Goal: Task Accomplishment & Management: Use online tool/utility

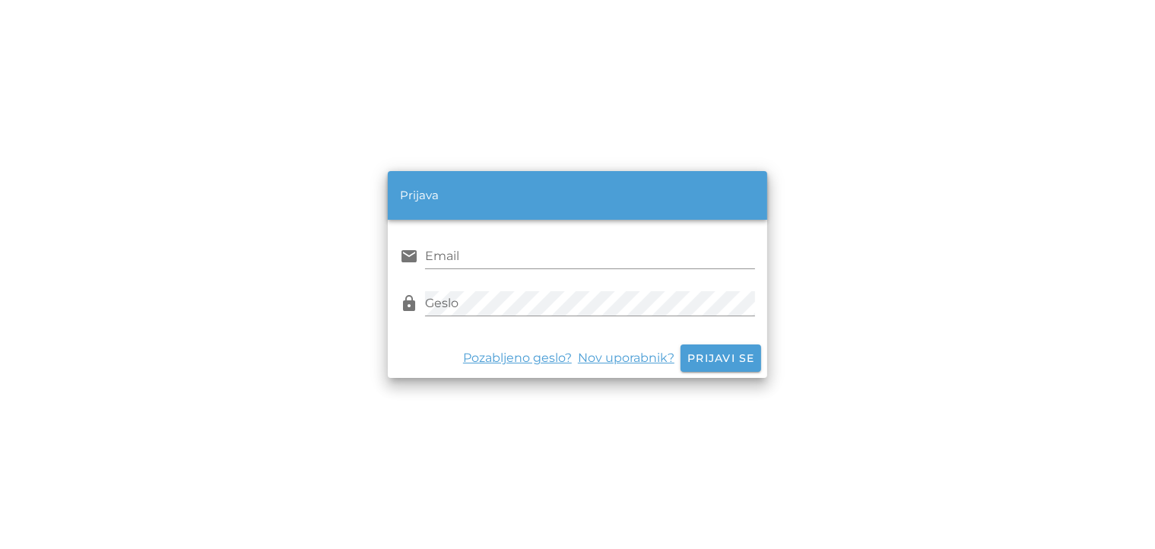
click at [487, 250] on input "Email" at bounding box center [589, 256] width 329 height 24
type input "[PERSON_NAME][EMAIL_ADDRESS][DOMAIN_NAME]"
click at [700, 360] on span "Prijavi se" at bounding box center [721, 358] width 68 height 14
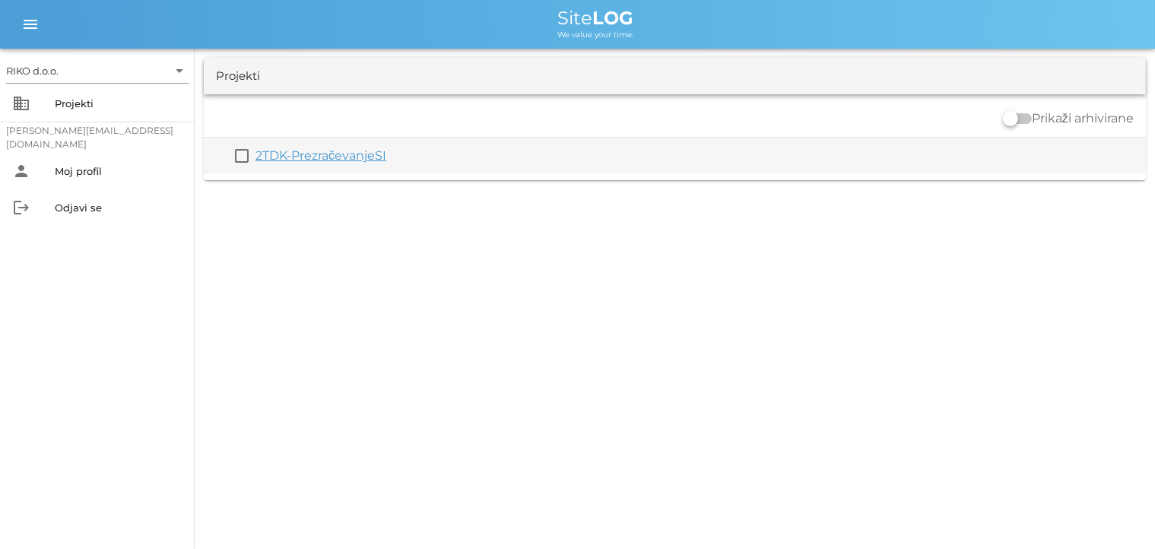
click at [291, 156] on link "2TDK-PrezračevanjeSI" at bounding box center [321, 155] width 131 height 14
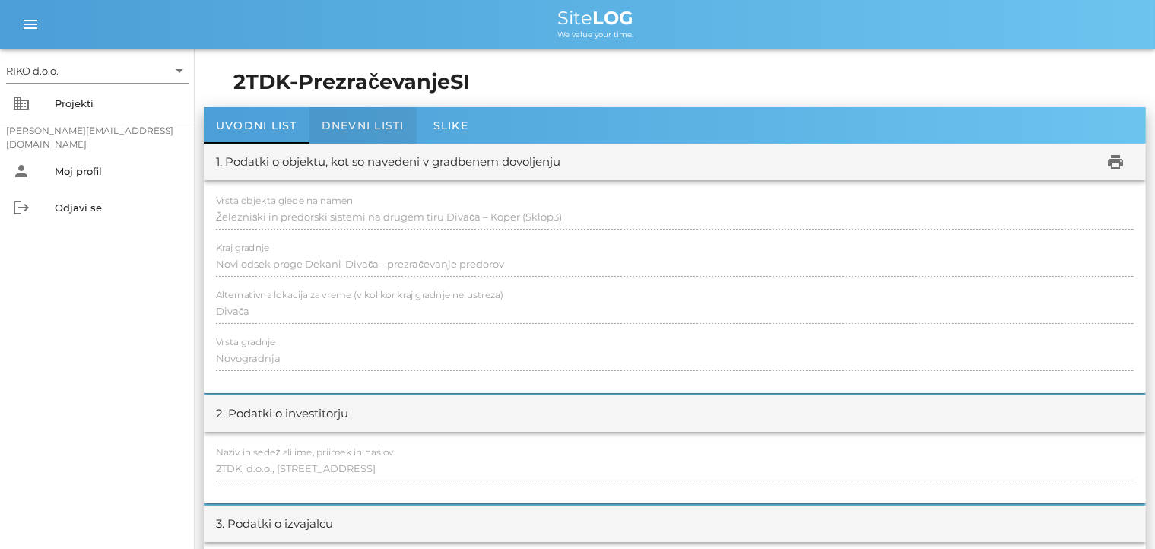
click at [370, 125] on span "Dnevni listi" at bounding box center [363, 126] width 83 height 14
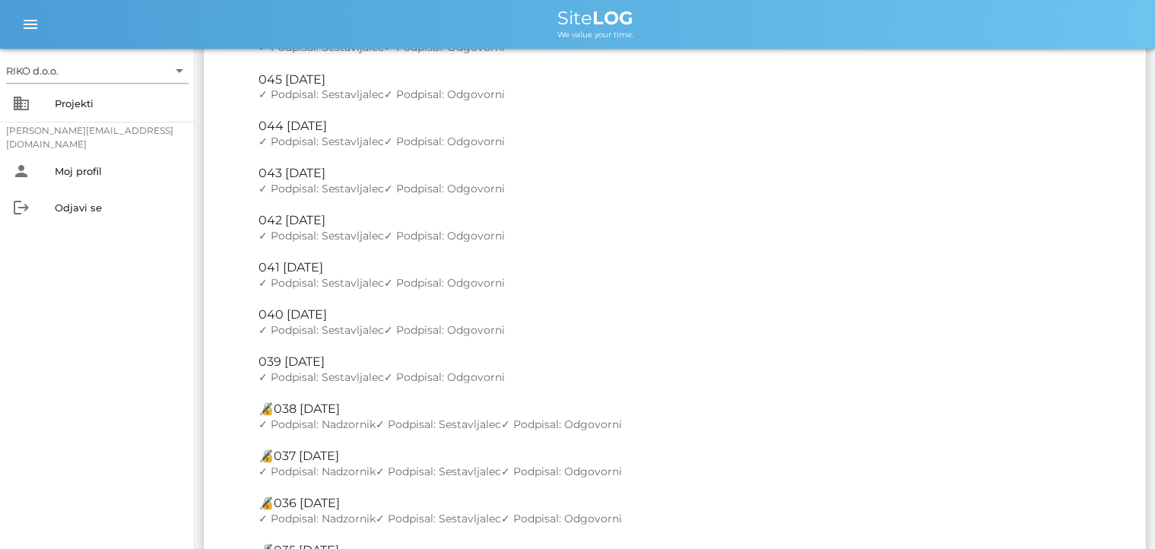
scroll to position [481, 0]
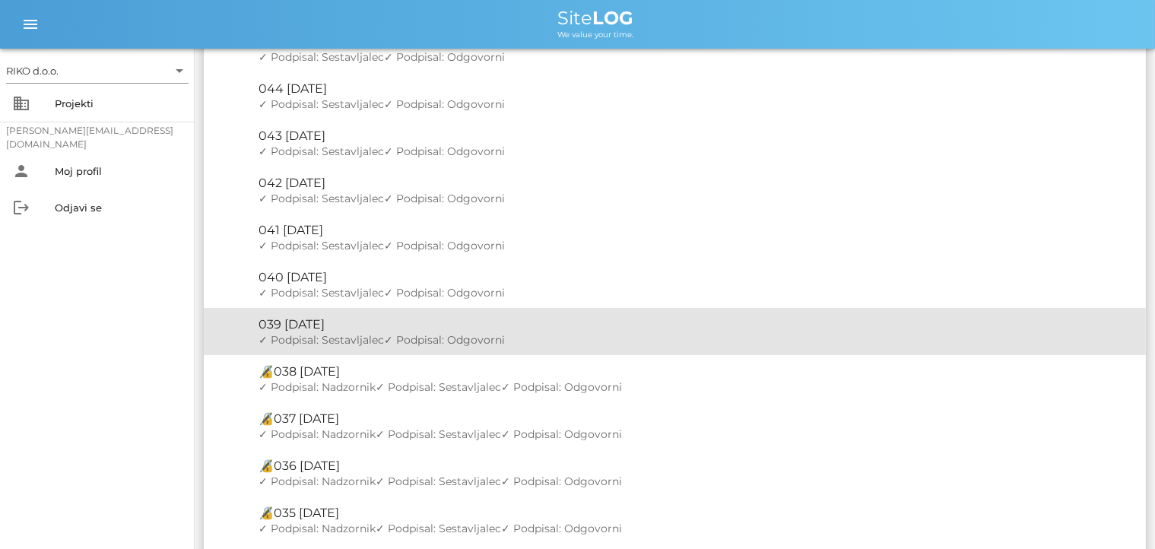
click at [316, 328] on div "🔏 039 ponedeljek, 16.06.2025" at bounding box center [696, 324] width 875 height 14
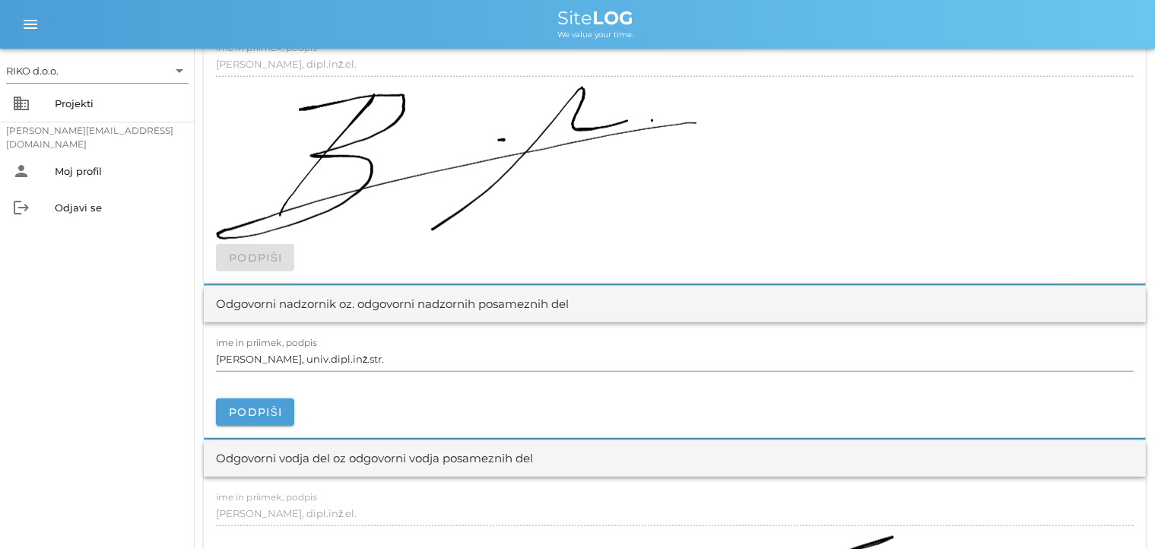
scroll to position [1667, 0]
click at [250, 414] on span "Podpiši" at bounding box center [255, 413] width 54 height 14
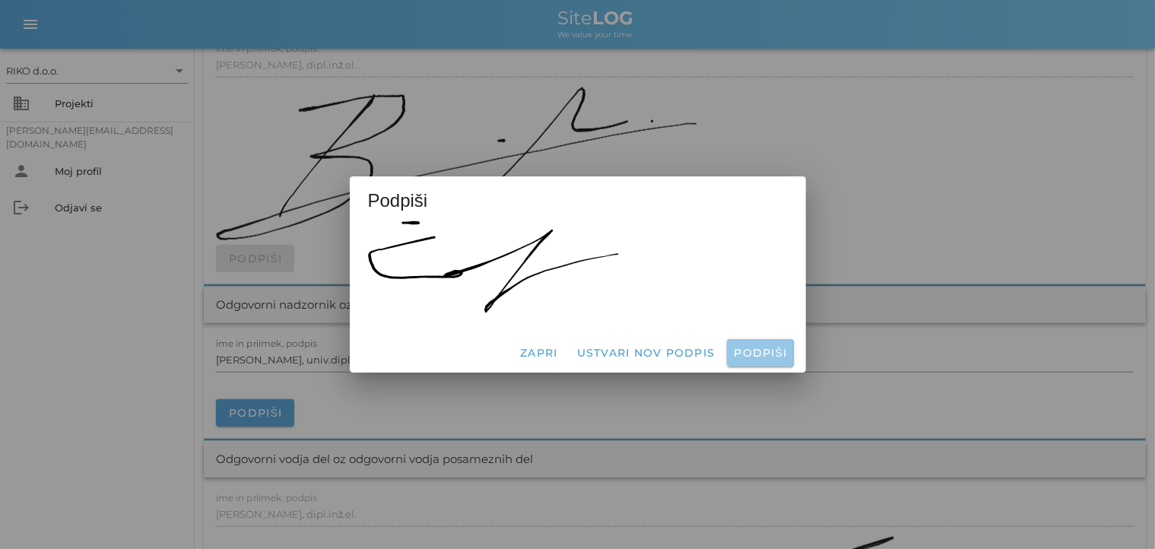
click at [750, 348] on span "Podpiši" at bounding box center [760, 353] width 54 height 14
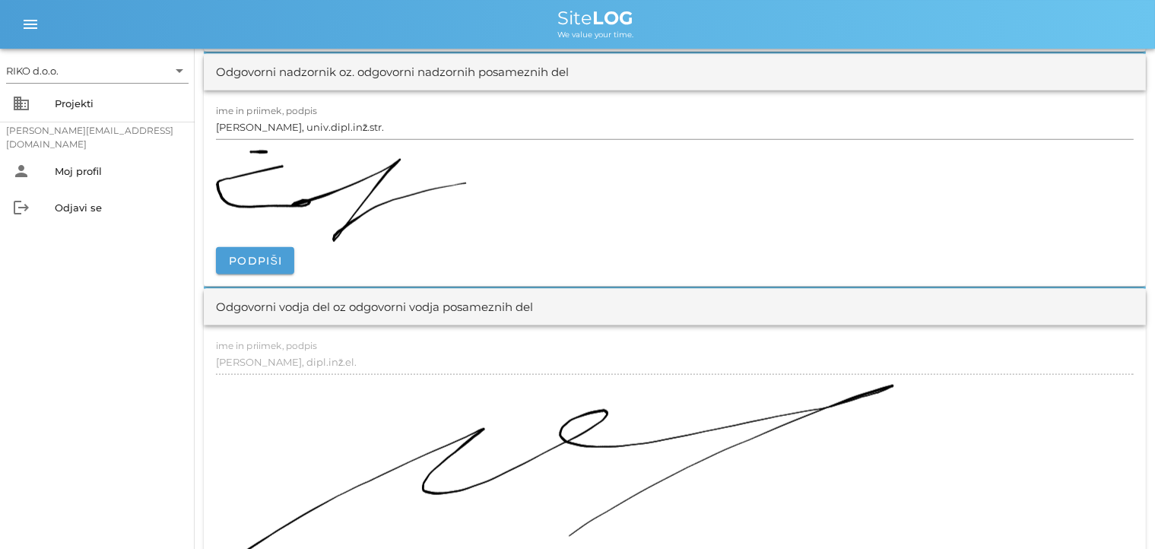
scroll to position [1907, 0]
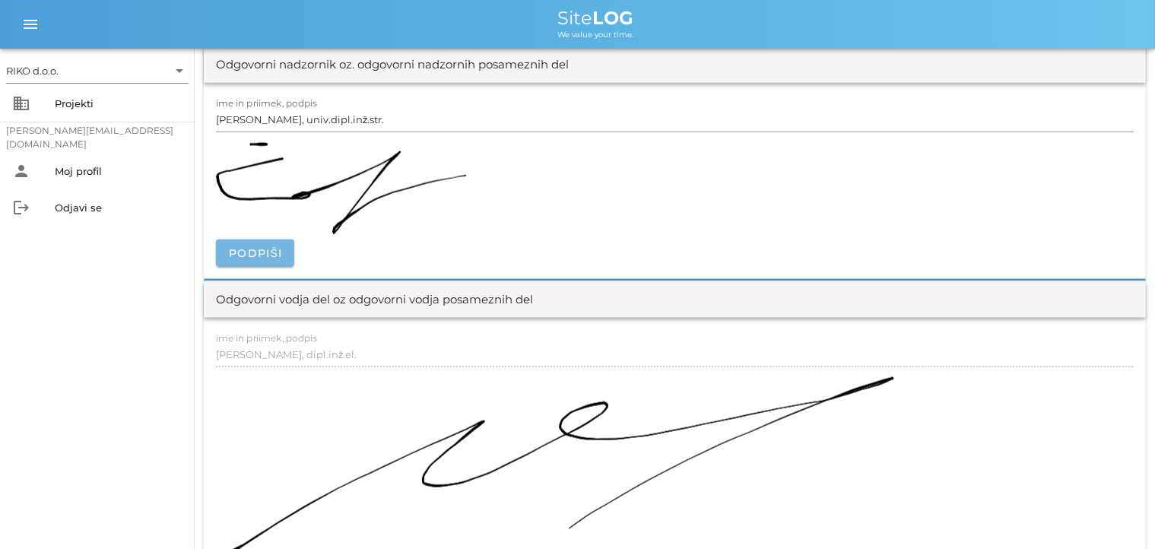
click at [253, 246] on span "Podpiši" at bounding box center [255, 253] width 54 height 14
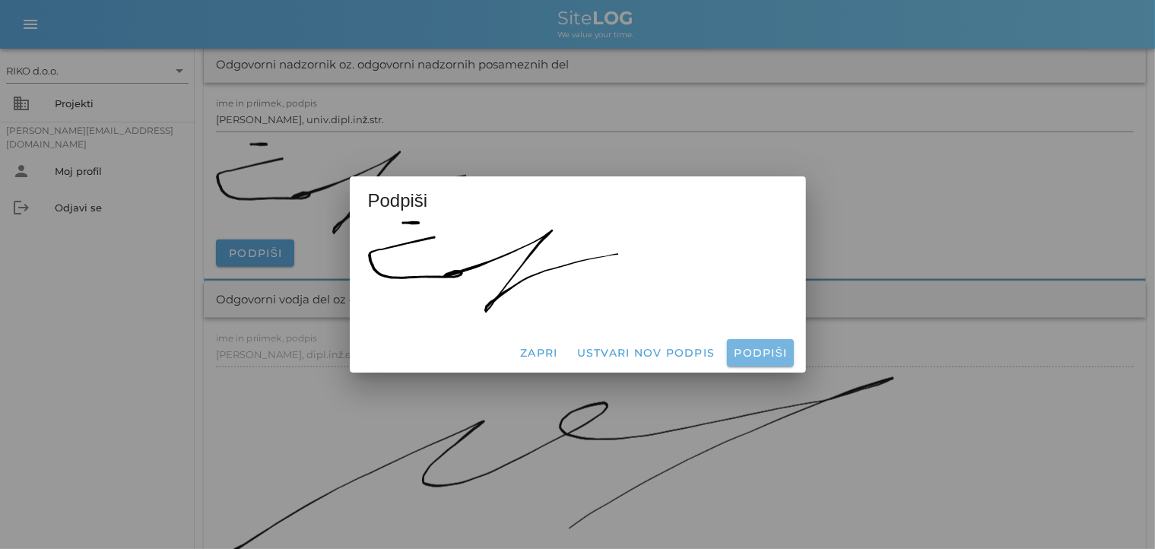
click at [749, 351] on span "Podpiši" at bounding box center [760, 353] width 54 height 14
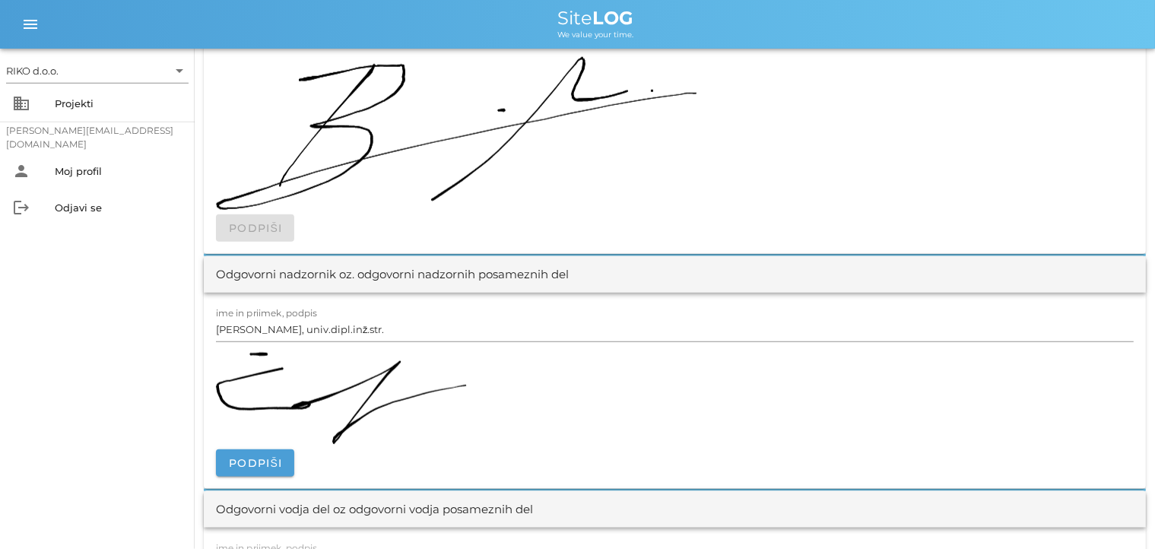
scroll to position [1927, 0]
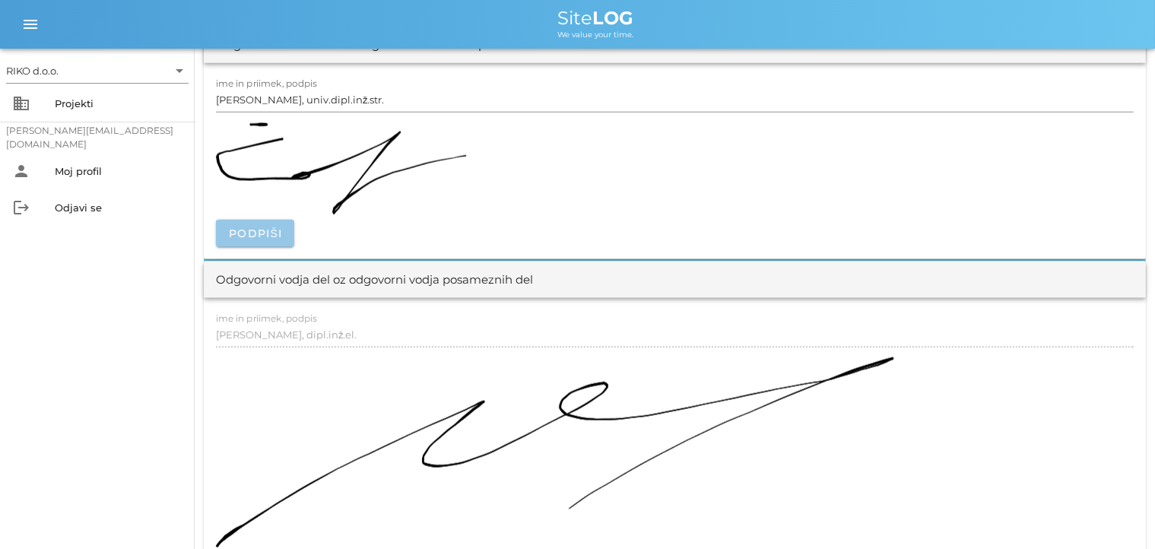
click at [271, 229] on span "Podpiši" at bounding box center [255, 234] width 54 height 14
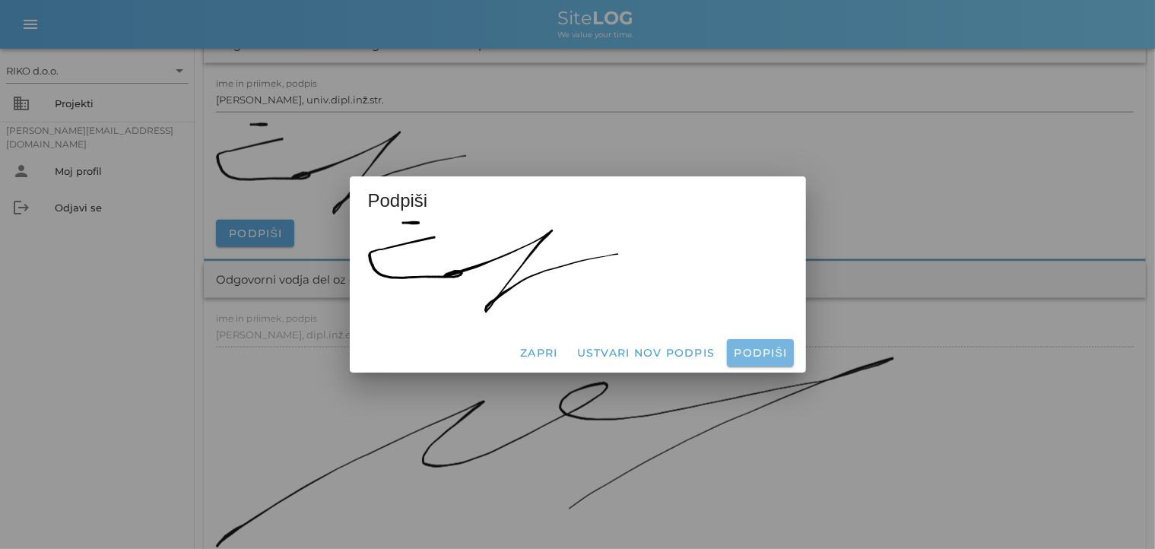
click at [760, 353] on span "Podpiši" at bounding box center [760, 353] width 54 height 14
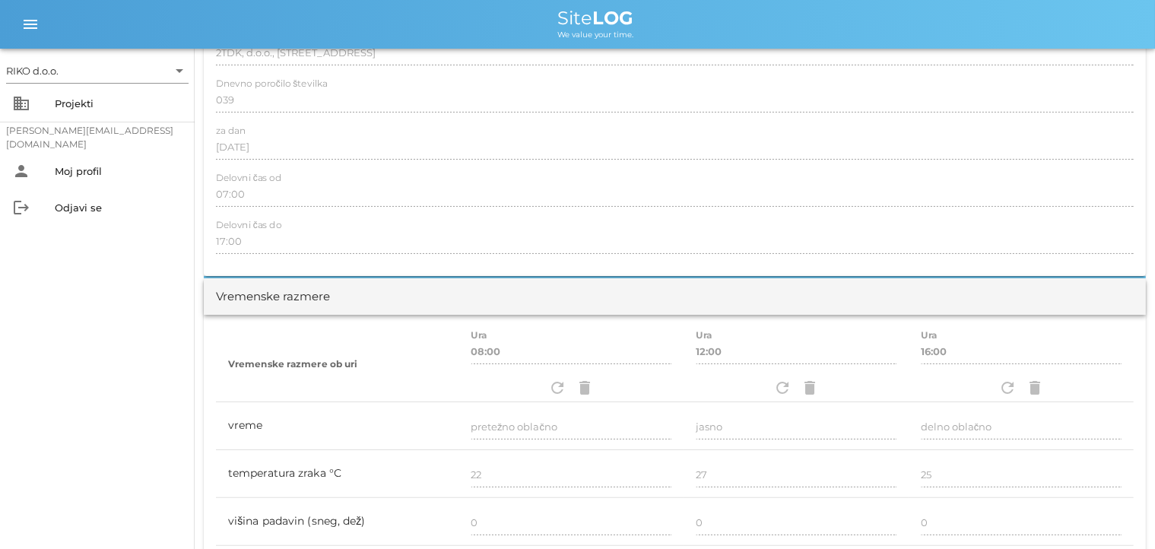
scroll to position [0, 0]
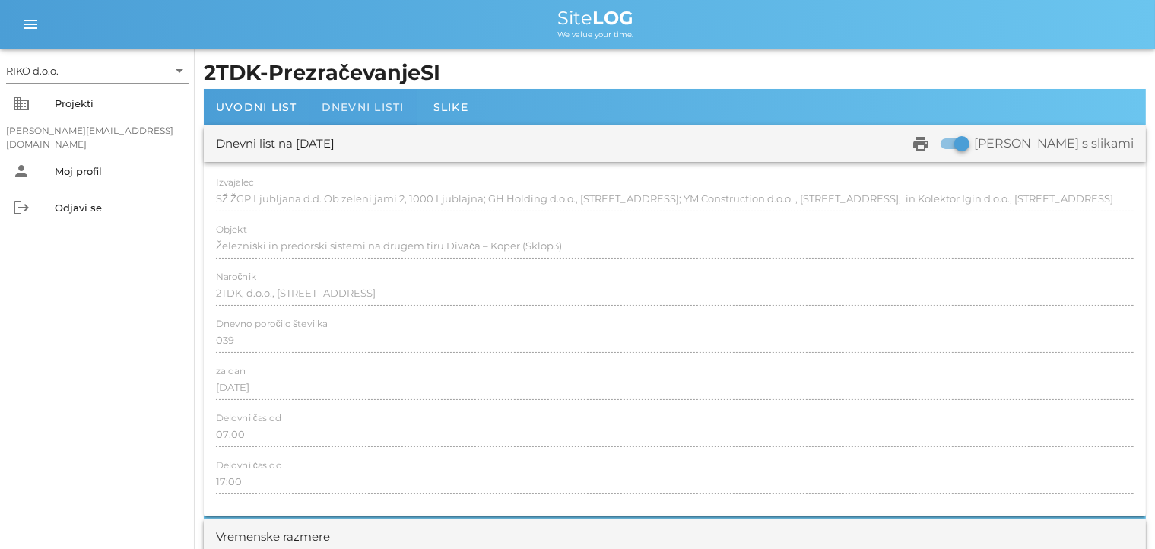
click at [343, 106] on span "Dnevni listi" at bounding box center [363, 107] width 83 height 14
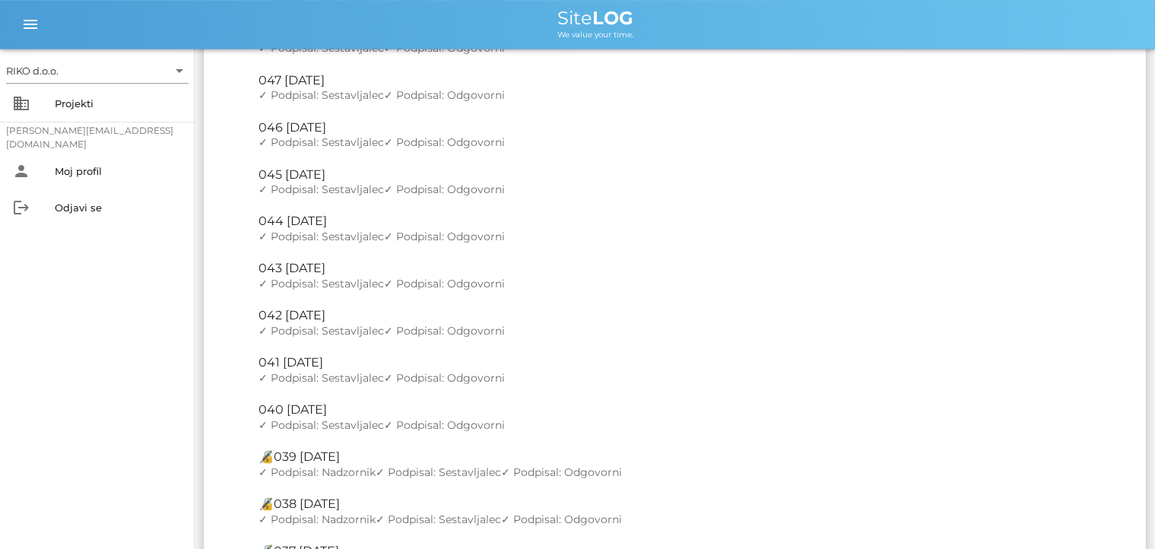
scroll to position [402, 0]
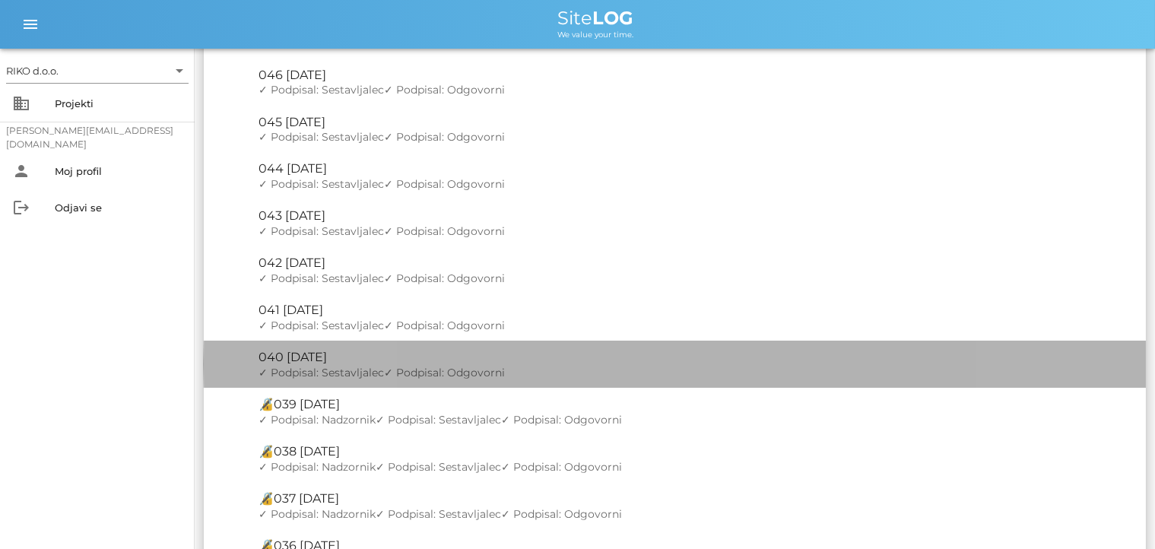
click at [341, 357] on div "🔏 040 torek, 17.06.2025" at bounding box center [696, 357] width 875 height 14
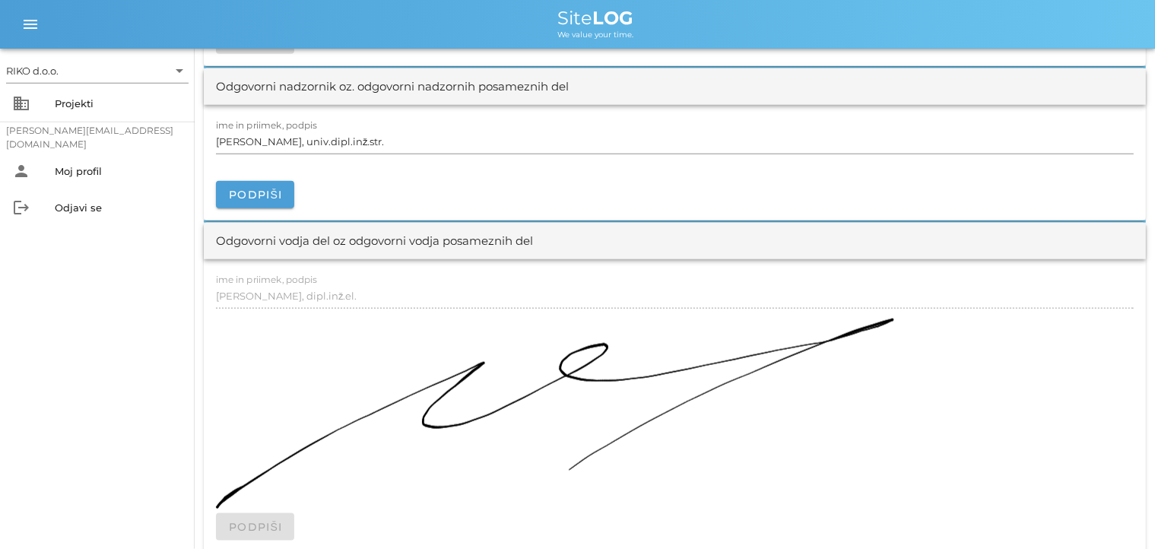
scroll to position [1846, 0]
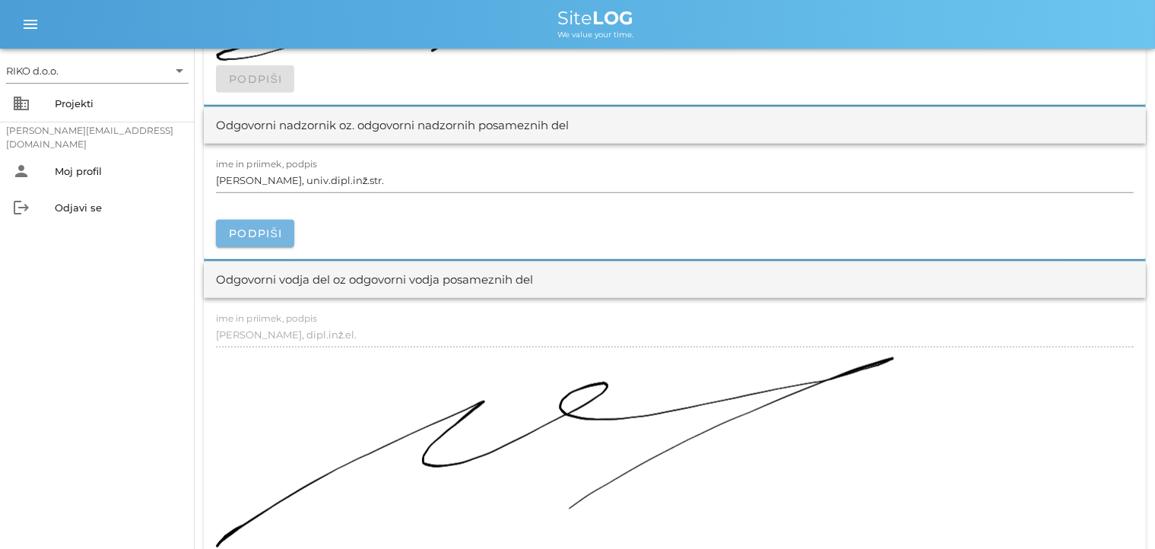
click at [275, 233] on span "Podpiši" at bounding box center [255, 234] width 54 height 14
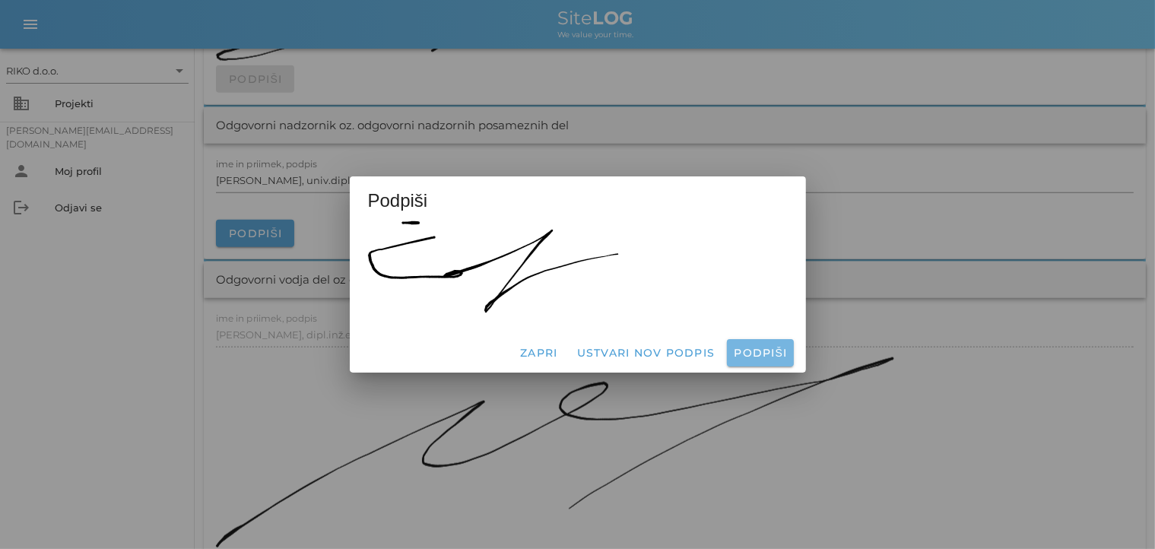
click at [749, 357] on span "Podpiši" at bounding box center [760, 353] width 54 height 14
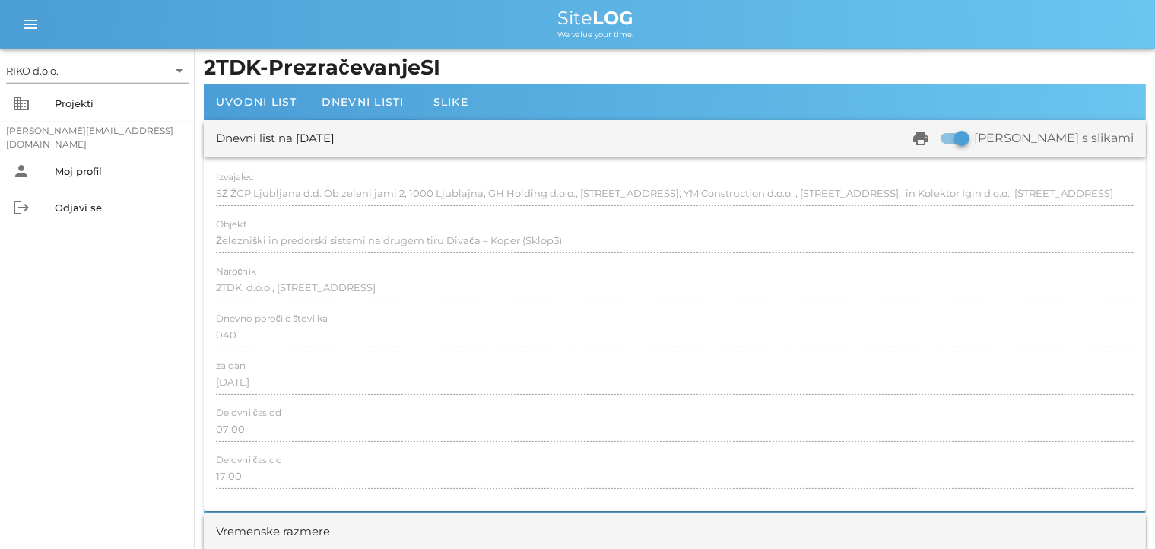
scroll to position [0, 0]
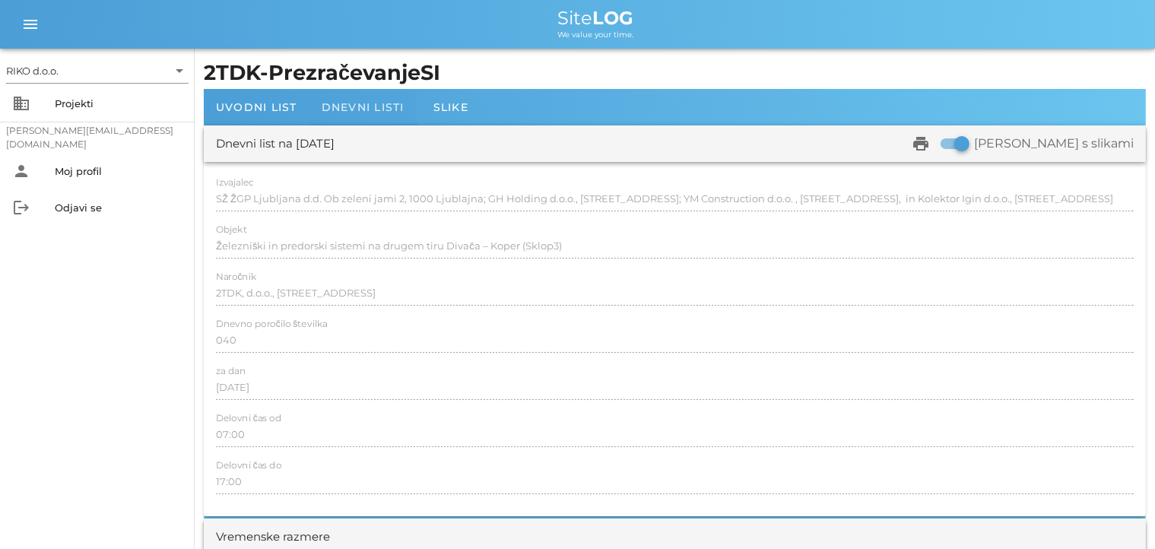
click at [373, 106] on span "Dnevni listi" at bounding box center [363, 107] width 83 height 14
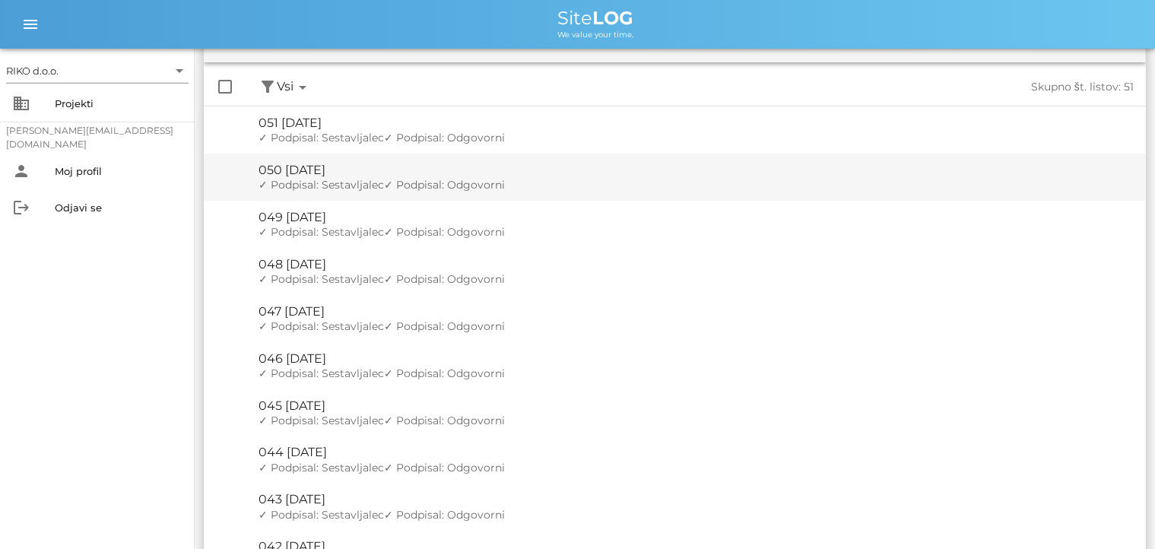
scroll to position [321, 0]
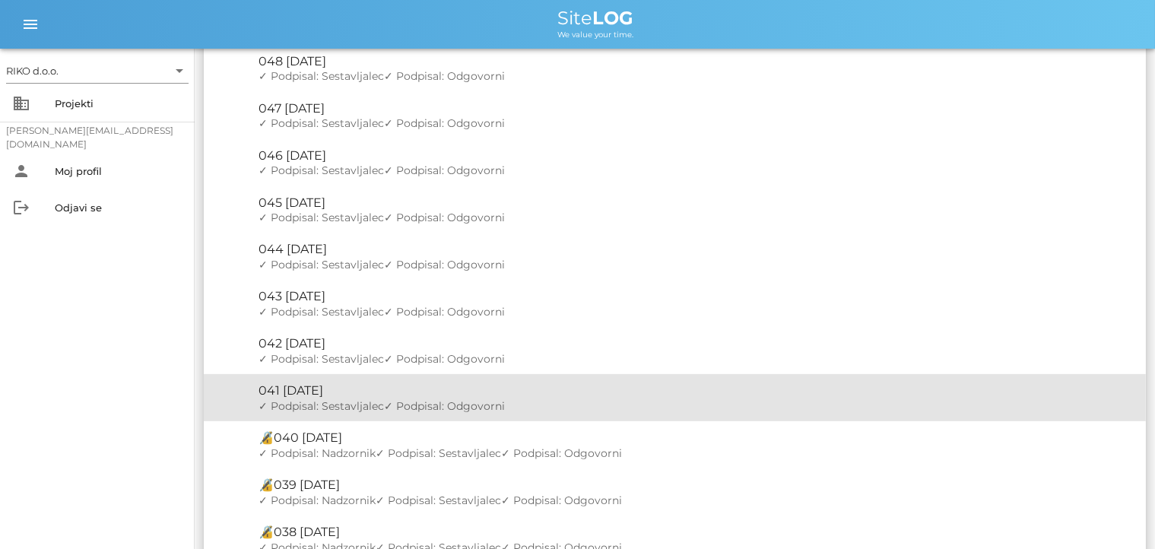
click at [315, 397] on div "🔏 041 ponedeljek, 23.06.2025" at bounding box center [696, 390] width 875 height 14
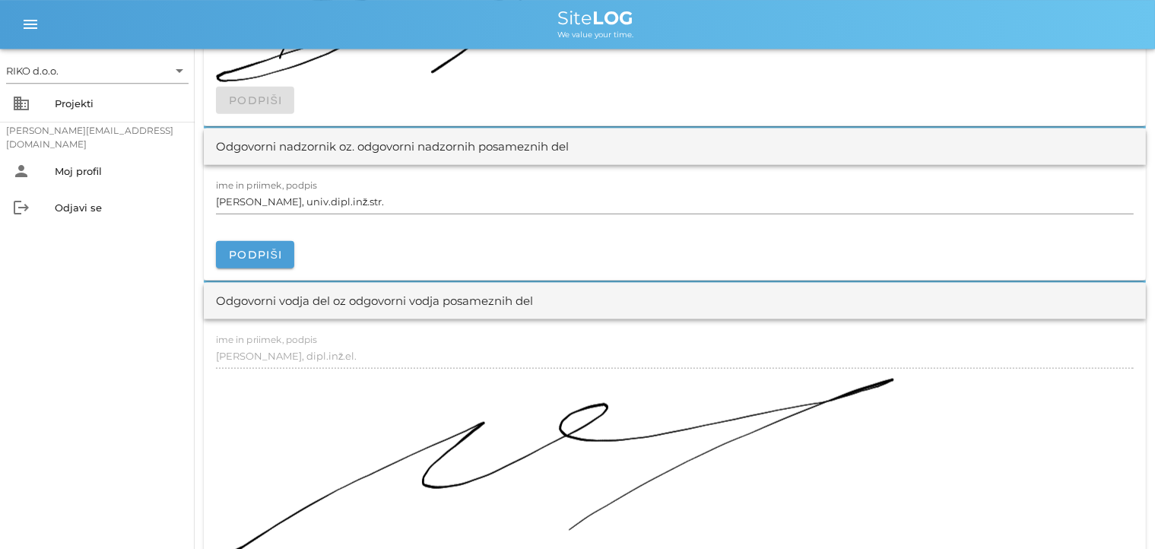
scroll to position [1927, 0]
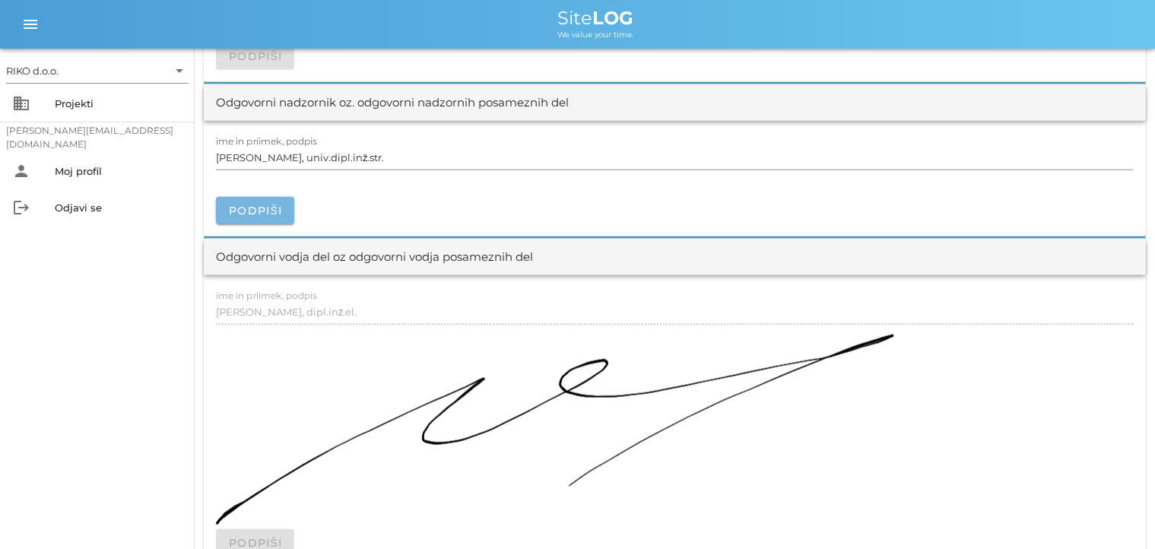
click at [259, 204] on span "Podpiši" at bounding box center [255, 211] width 54 height 14
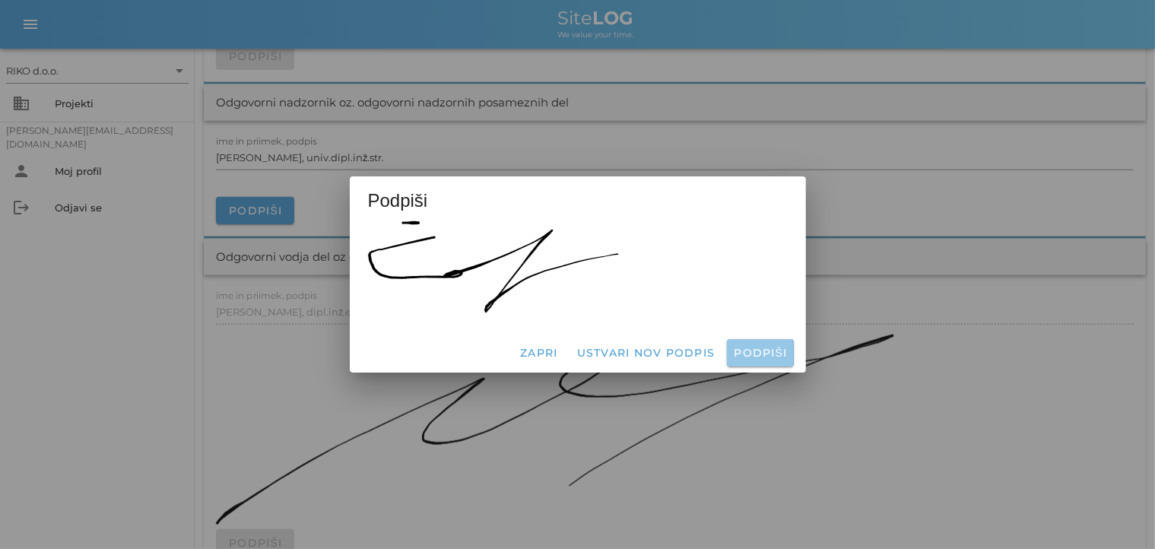
click at [733, 351] on button "Podpiši" at bounding box center [760, 352] width 66 height 27
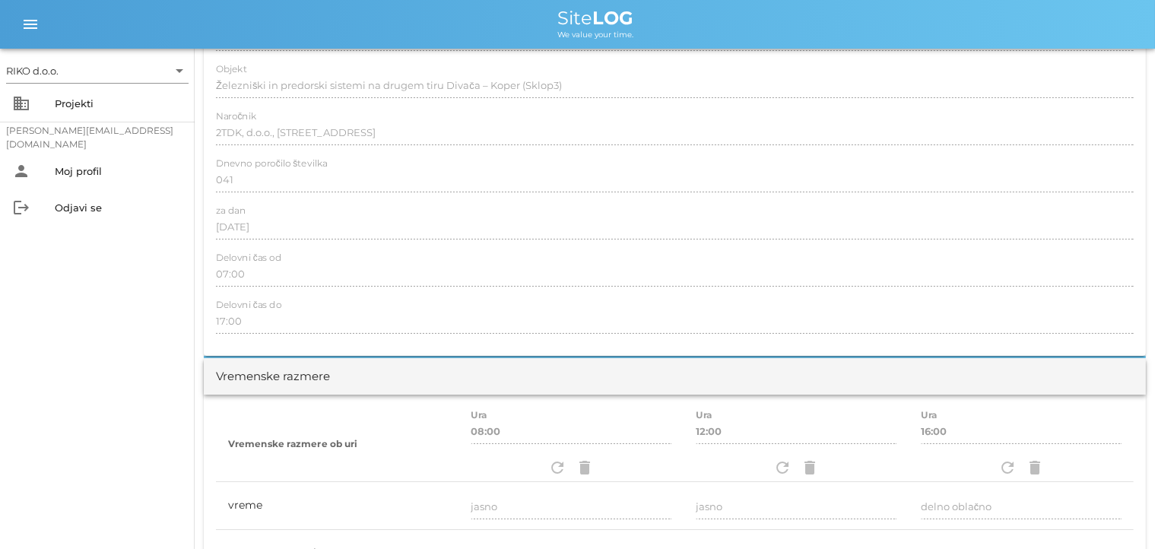
scroll to position [0, 0]
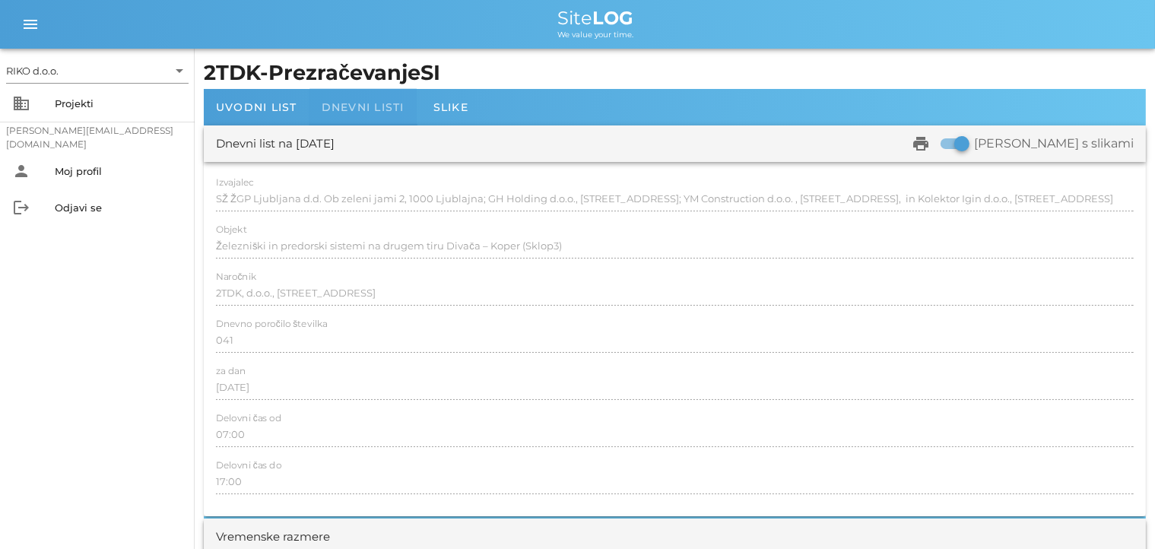
click at [369, 107] on span "Dnevni listi" at bounding box center [363, 107] width 83 height 14
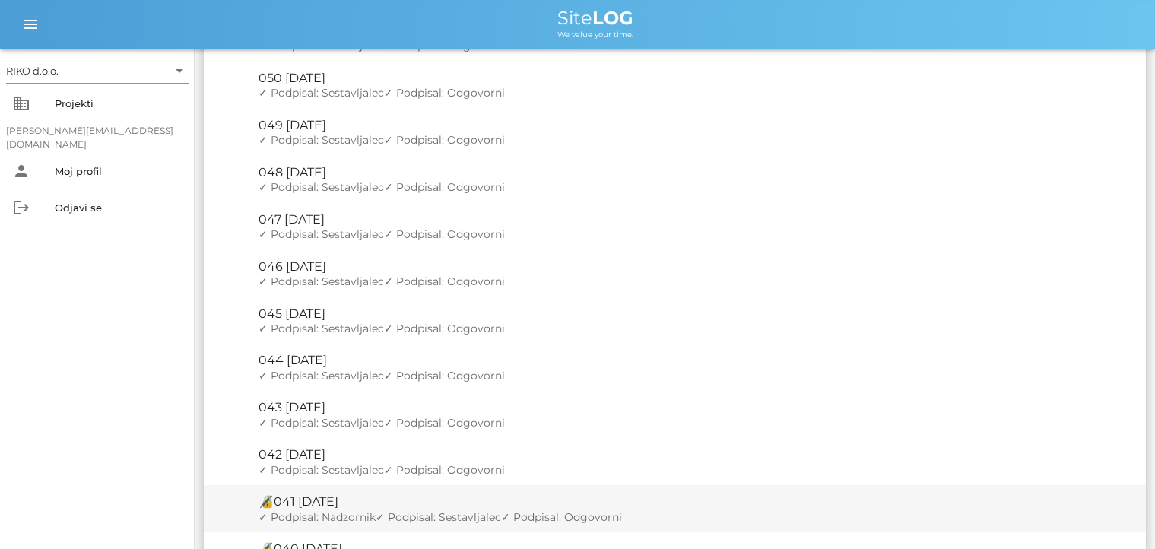
scroll to position [321, 0]
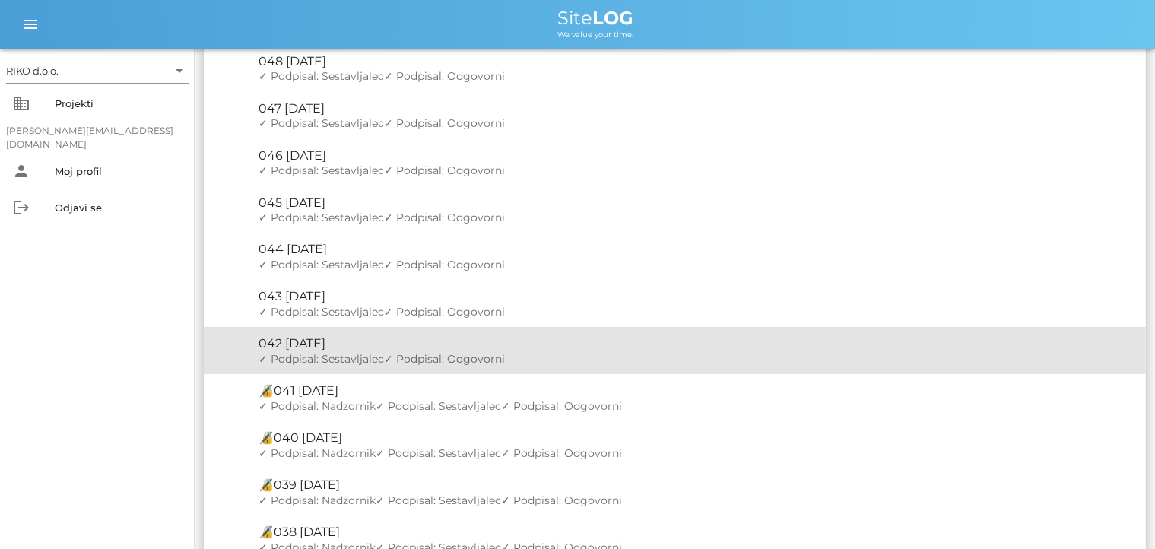
click at [332, 354] on span "✓ Podpisal: Sestavljalec" at bounding box center [321, 359] width 125 height 14
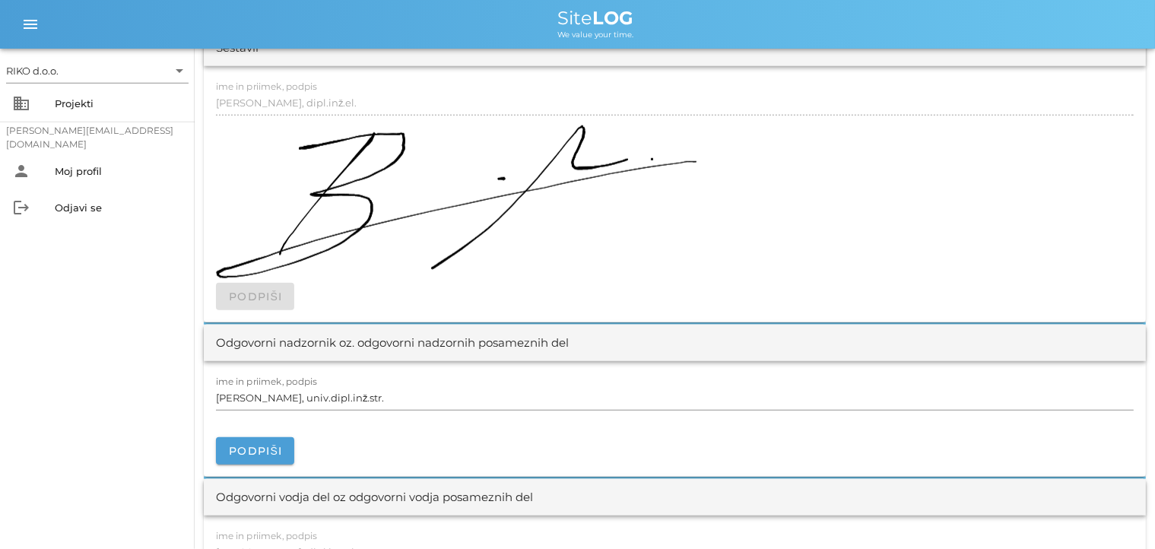
scroll to position [1686, 0]
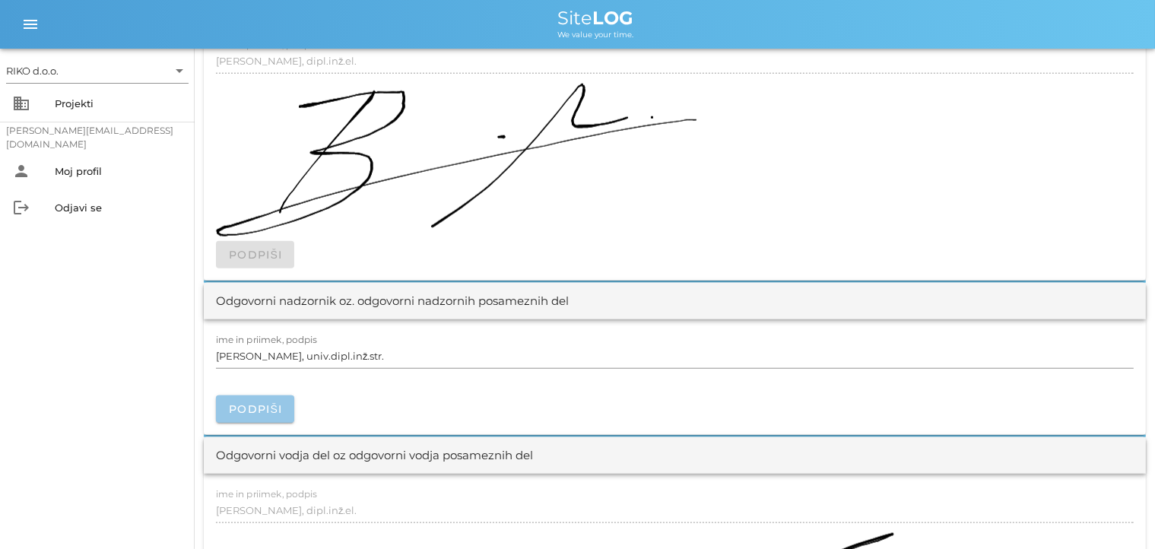
click at [267, 405] on span "Podpiši" at bounding box center [255, 409] width 54 height 14
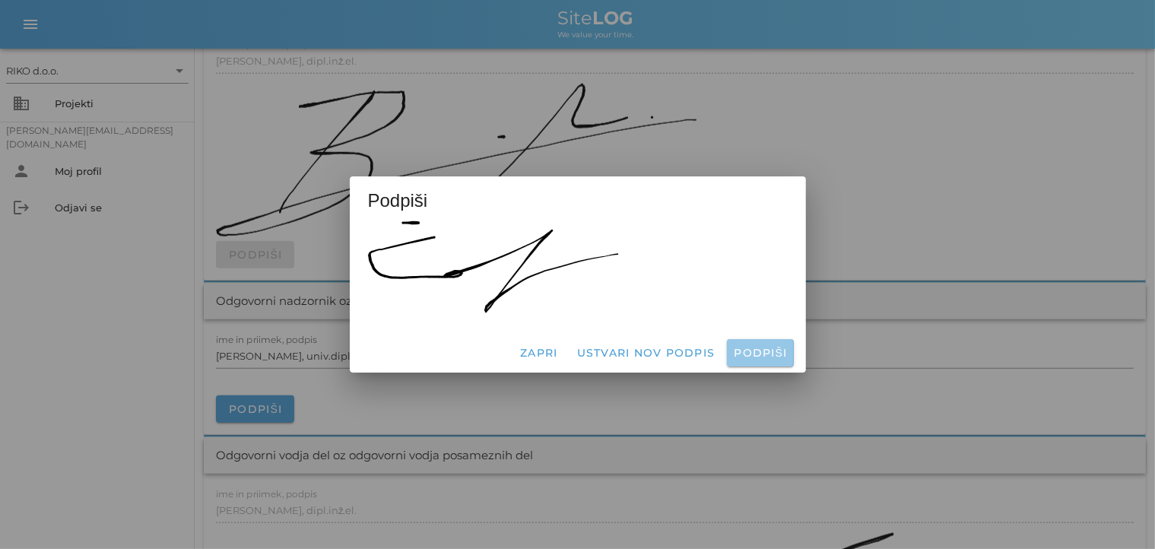
click at [746, 351] on span "Podpiši" at bounding box center [760, 353] width 54 height 14
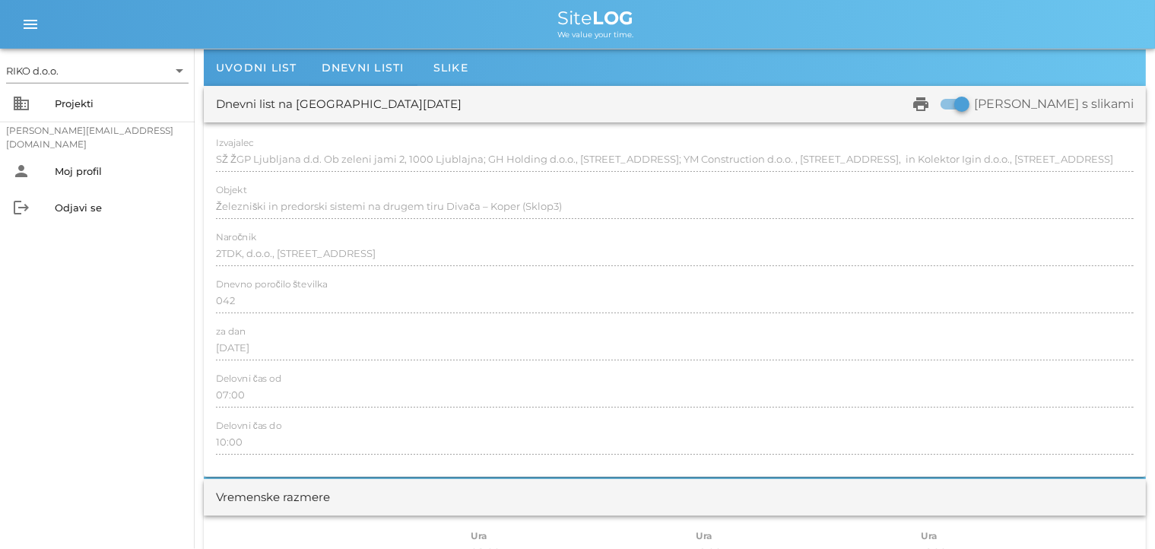
scroll to position [0, 0]
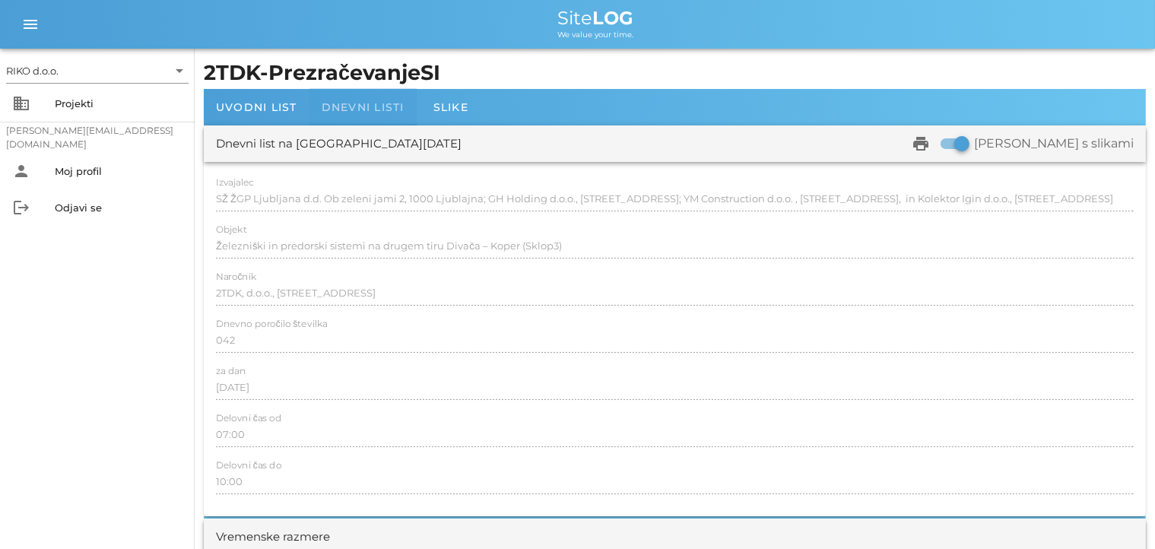
click at [348, 105] on span "Dnevni listi" at bounding box center [363, 107] width 83 height 14
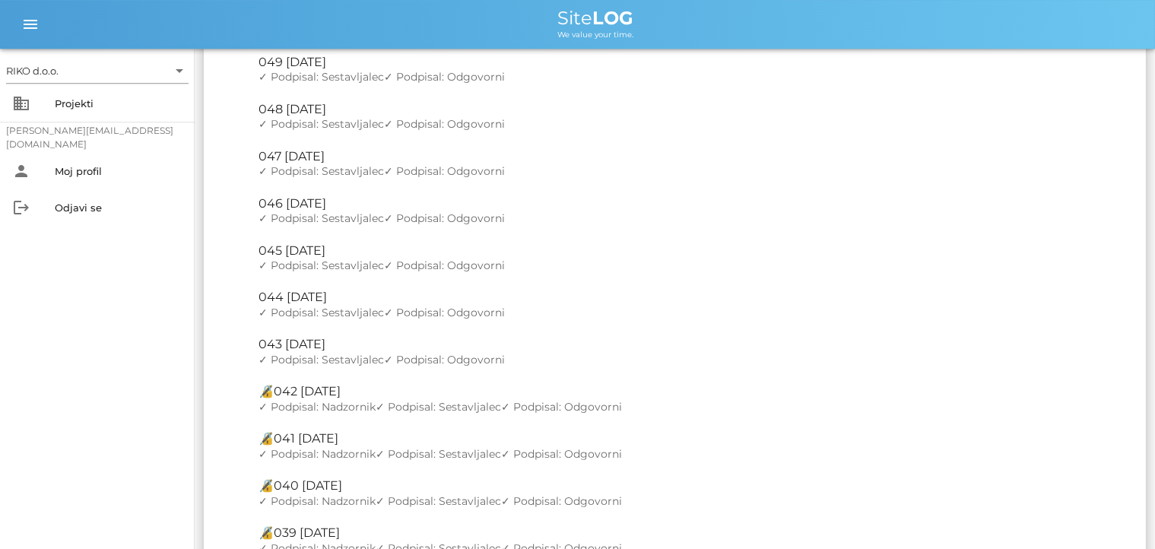
scroll to position [321, 0]
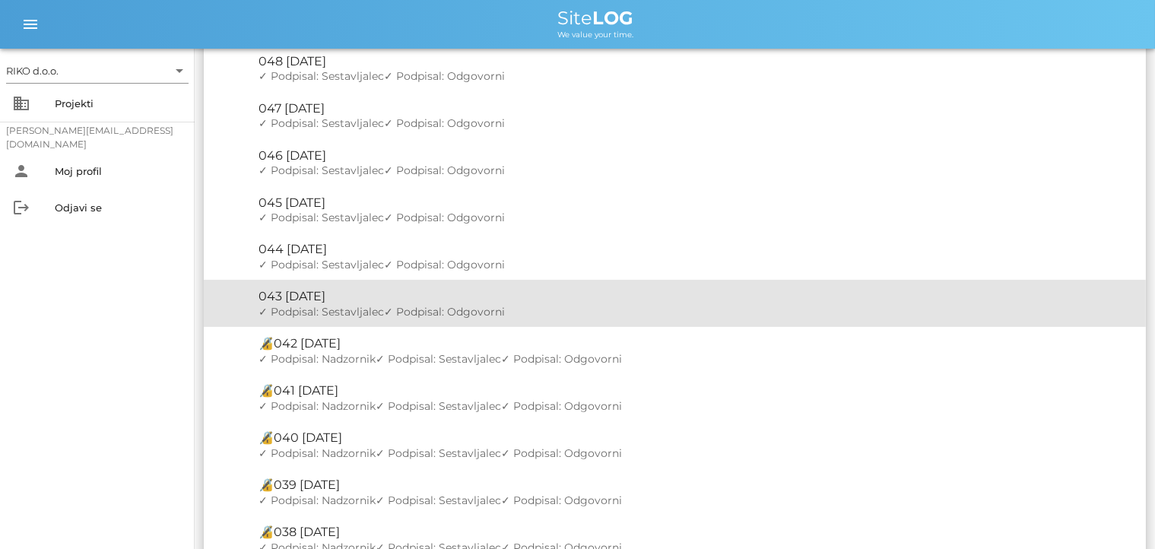
click at [345, 303] on div "🔏 043 sreda, 20.08.2025" at bounding box center [696, 296] width 875 height 14
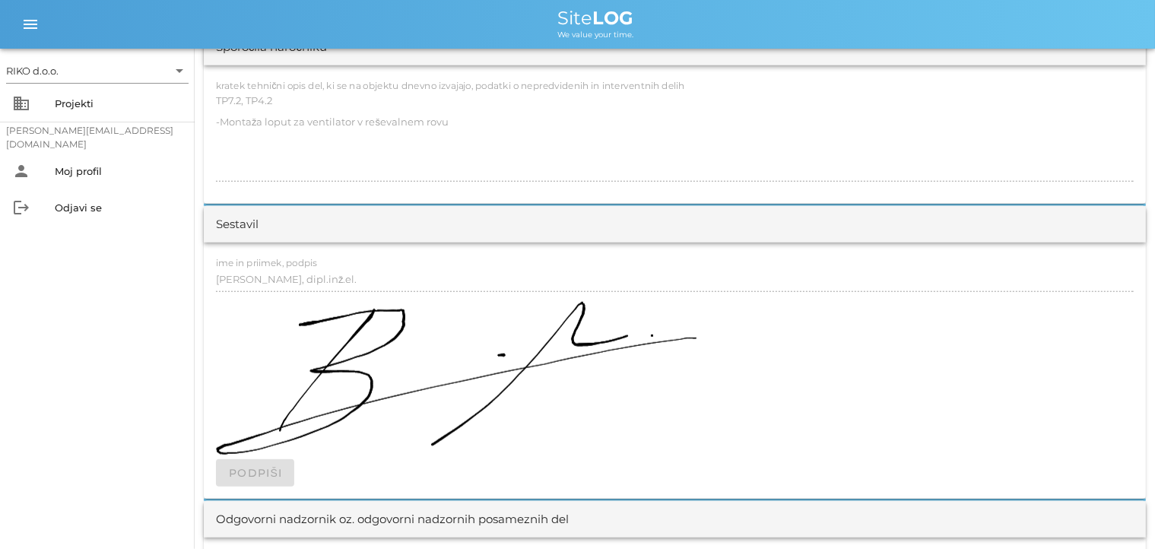
scroll to position [1606, 0]
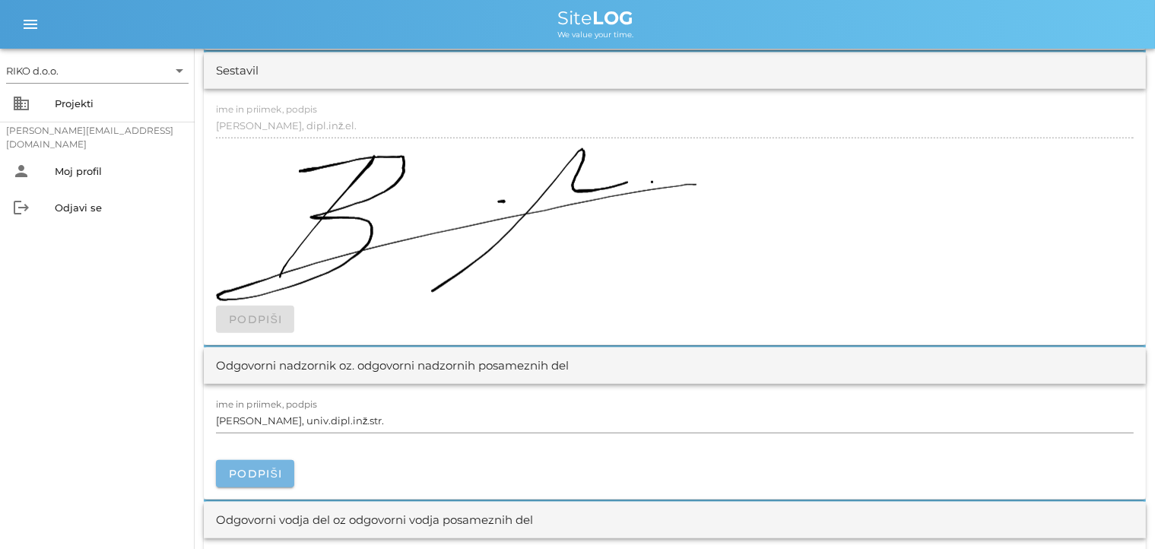
click at [245, 473] on span "Podpiši" at bounding box center [255, 474] width 54 height 14
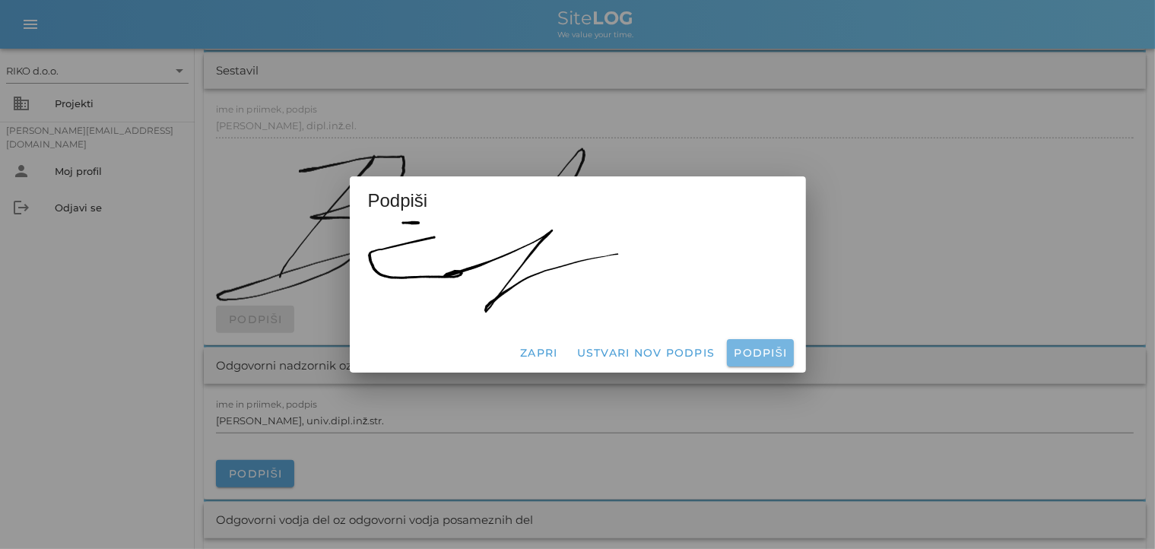
click at [748, 354] on span "Podpiši" at bounding box center [760, 353] width 54 height 14
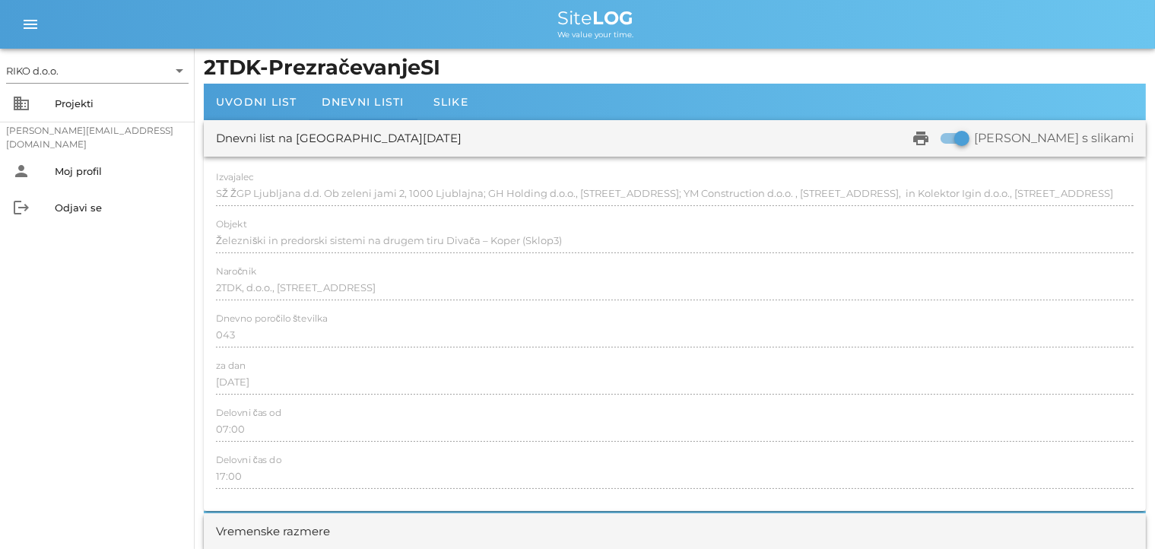
scroll to position [0, 0]
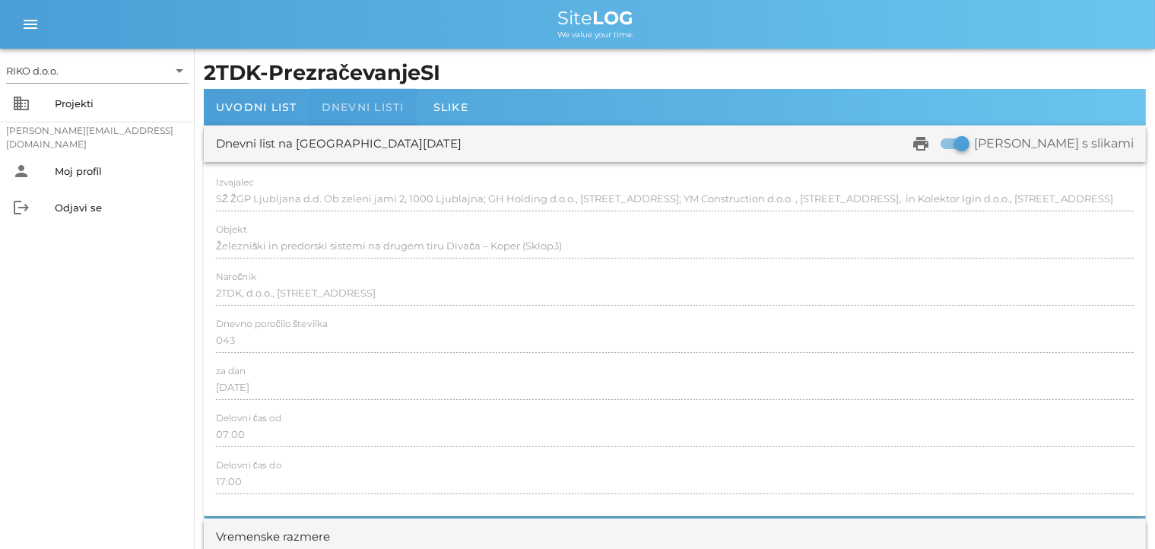
click at [360, 108] on span "Dnevni listi" at bounding box center [363, 107] width 83 height 14
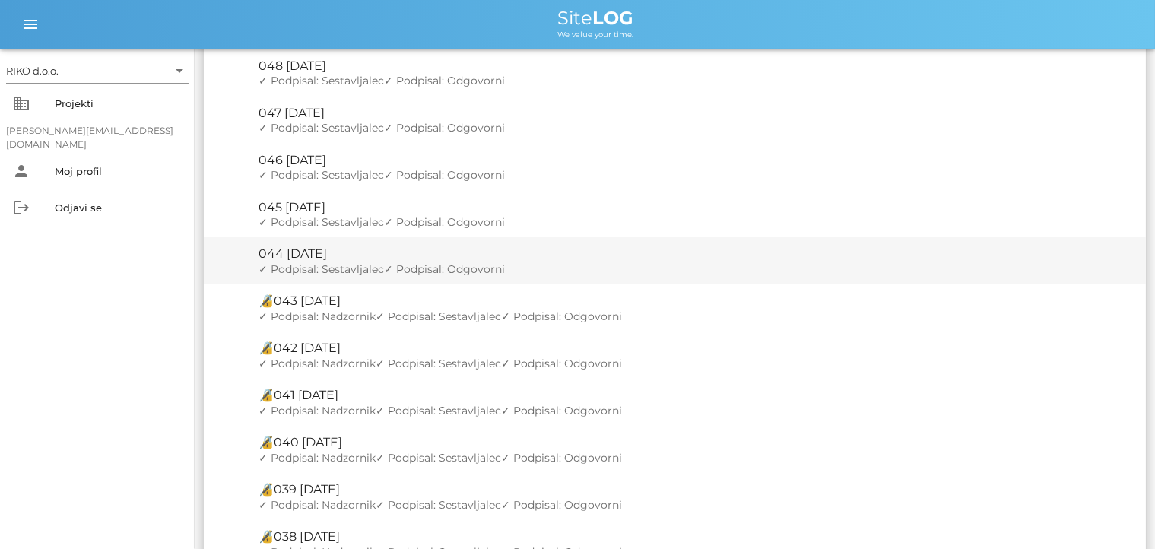
scroll to position [402, 0]
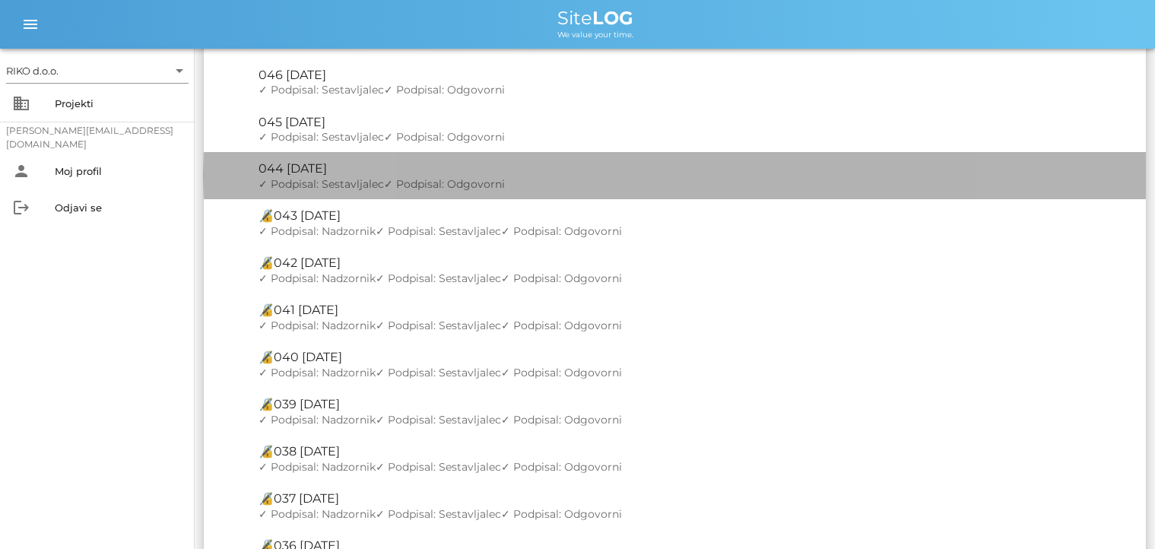
click at [324, 174] on div "🔏 044 petek, 22.08.2025" at bounding box center [696, 168] width 875 height 14
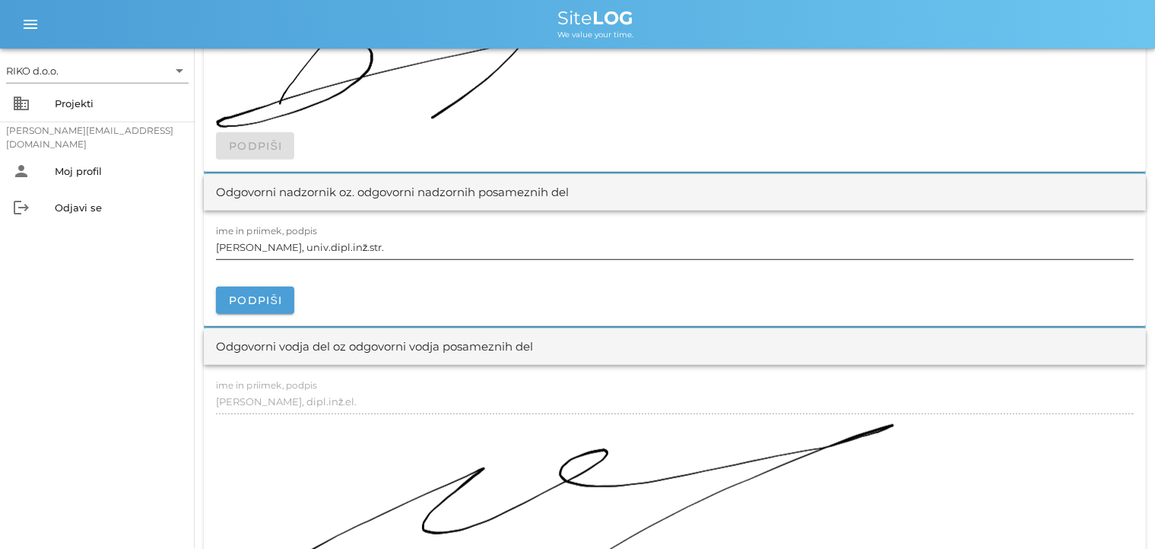
scroll to position [1846, 0]
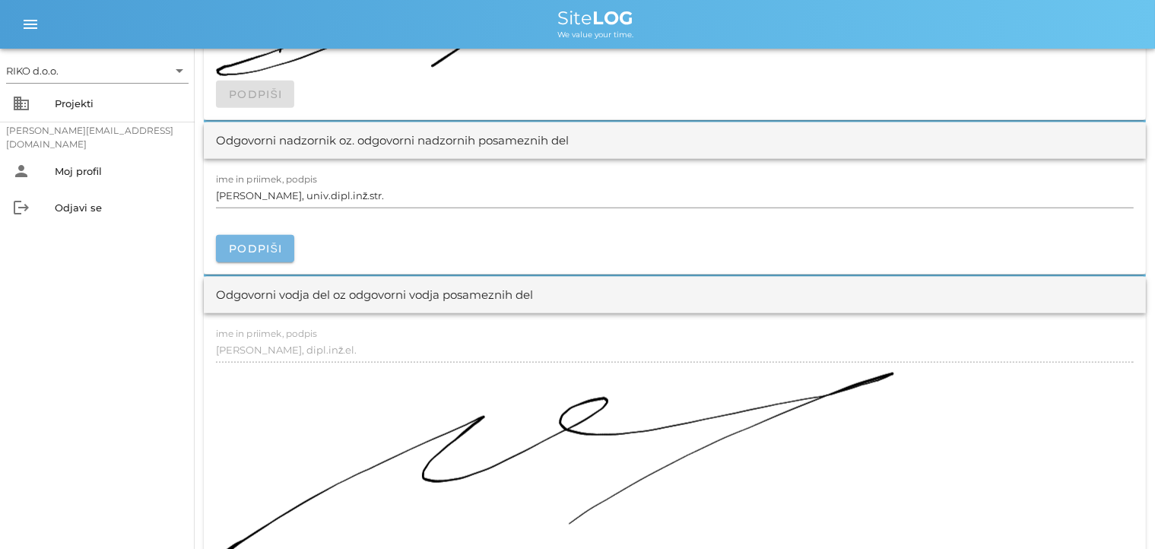
click at [257, 249] on span "Podpiši" at bounding box center [255, 249] width 54 height 14
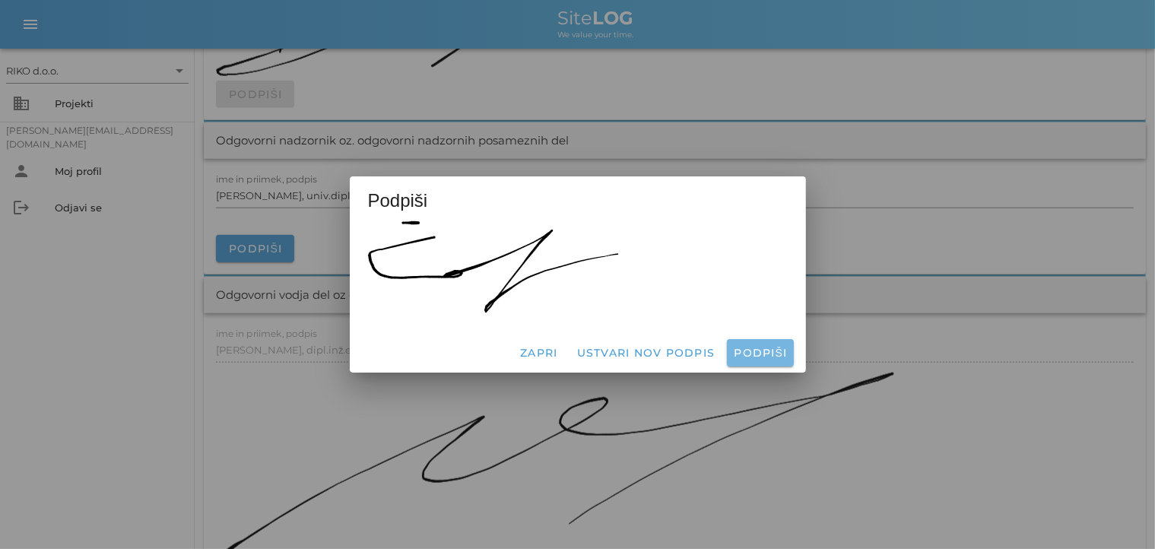
click at [754, 348] on span "Podpiši" at bounding box center [760, 353] width 54 height 14
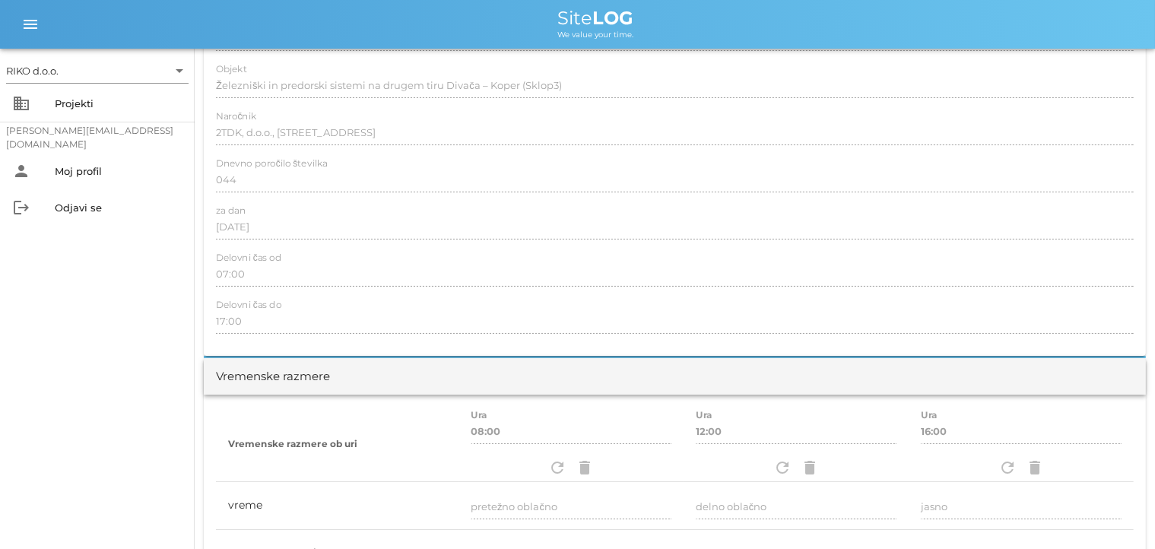
scroll to position [0, 0]
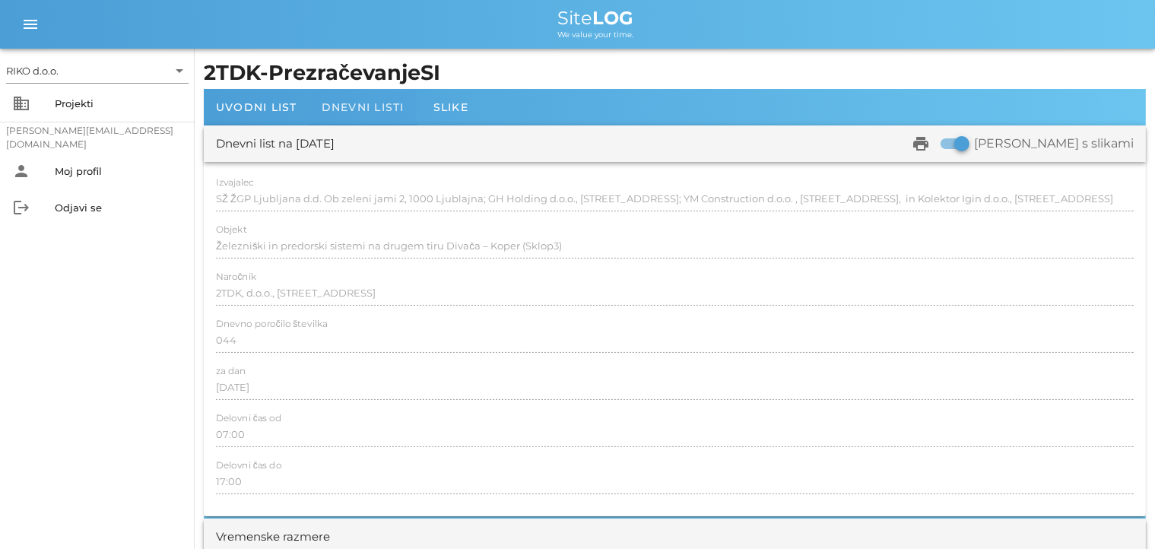
click at [367, 109] on span "Dnevni listi" at bounding box center [363, 107] width 83 height 14
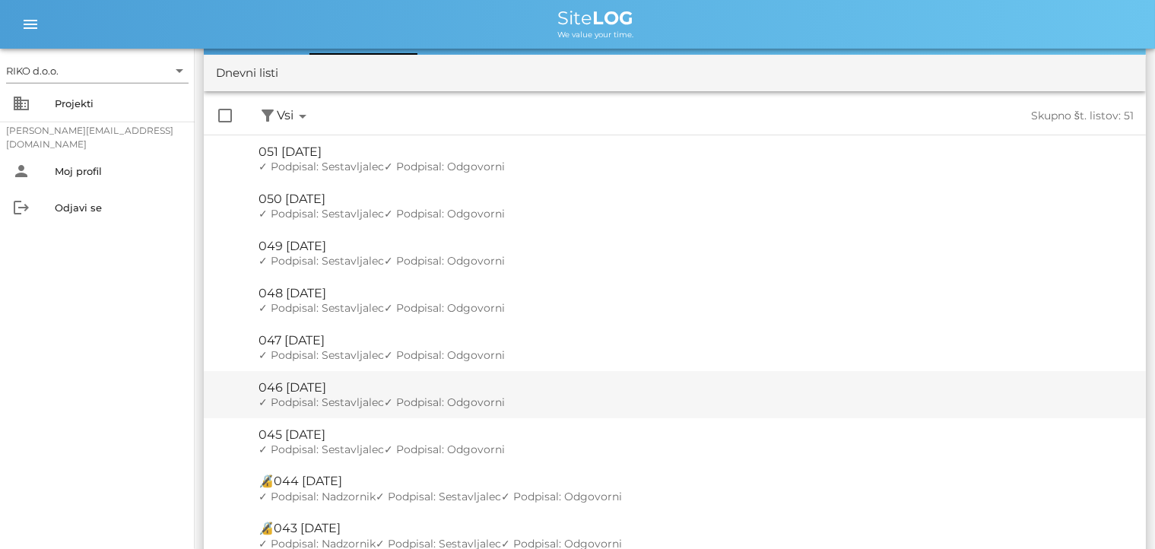
scroll to position [240, 0]
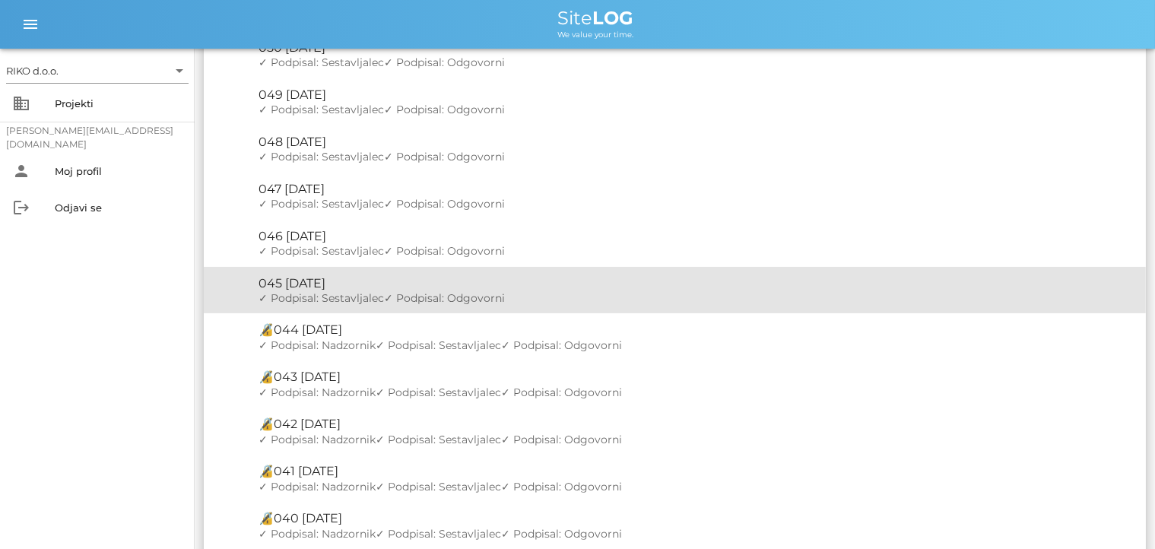
click at [359, 290] on div "🔏 045 sobota, 23.08.2025 ✓ Podpisal: Nadzornik ✓ Podpisal: Sestavljalec ✓ Podpi…" at bounding box center [696, 290] width 875 height 47
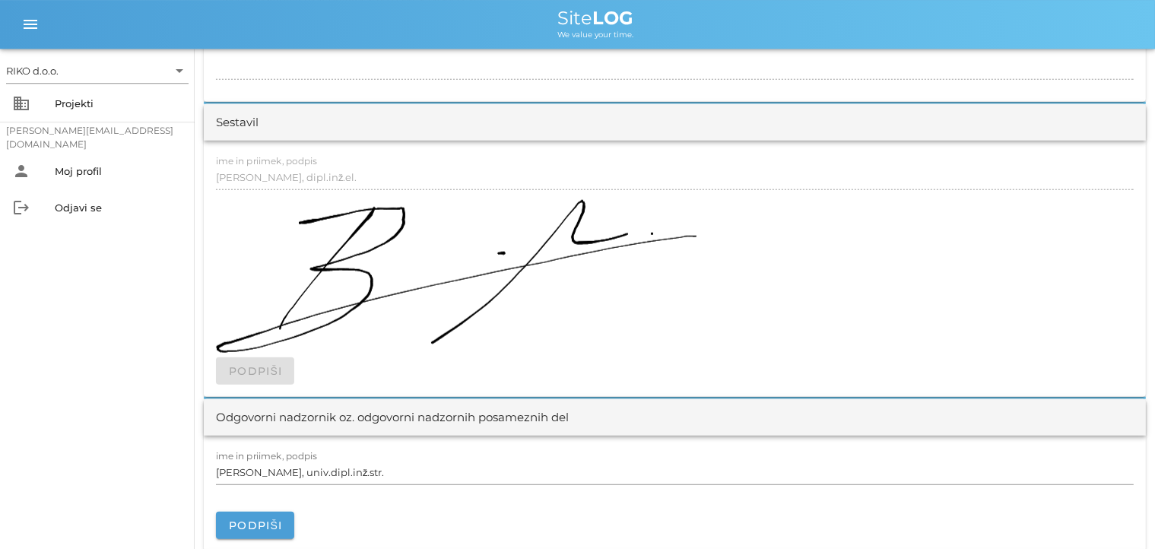
scroll to position [1606, 0]
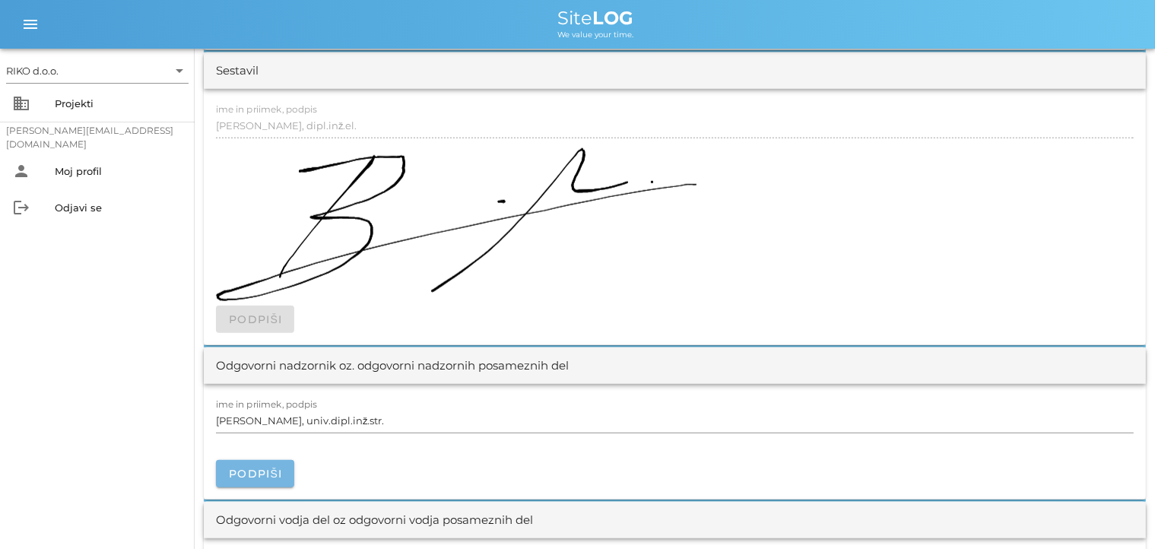
click at [258, 470] on span "Podpiši" at bounding box center [255, 474] width 54 height 14
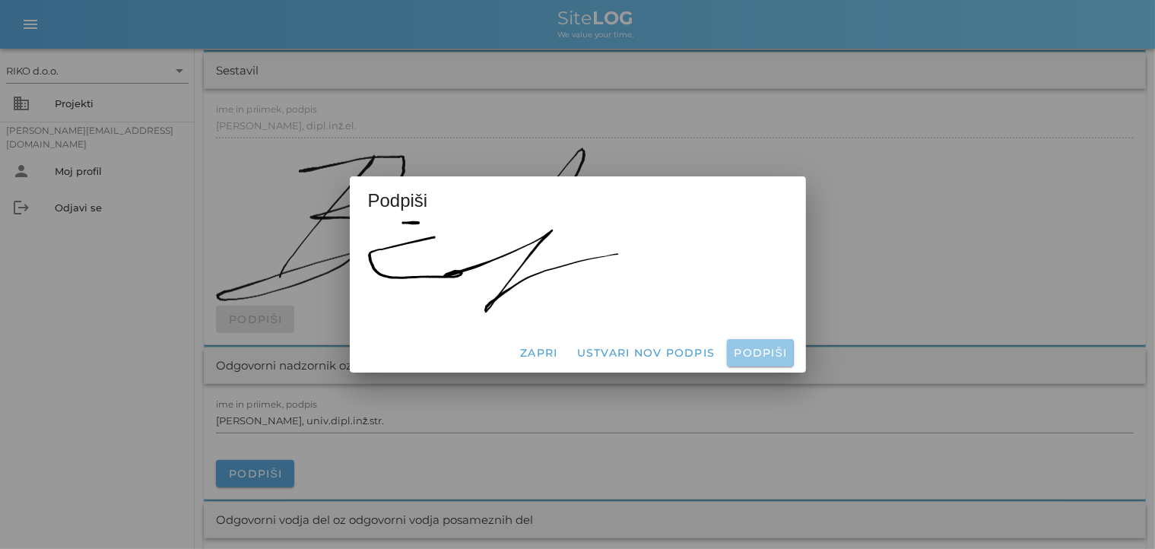
click at [736, 354] on span "Podpiši" at bounding box center [760, 353] width 54 height 14
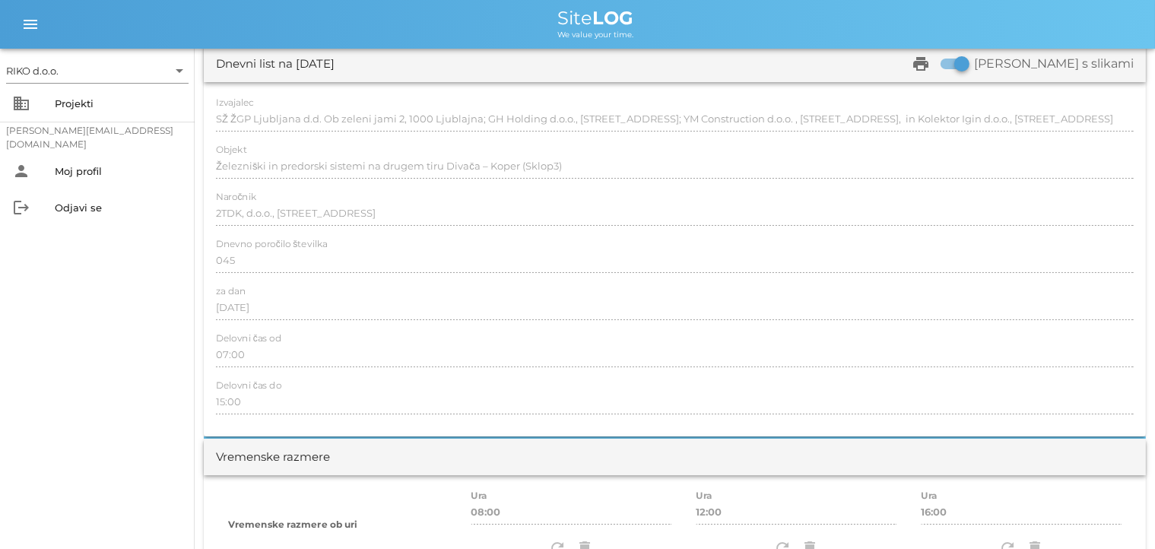
scroll to position [0, 0]
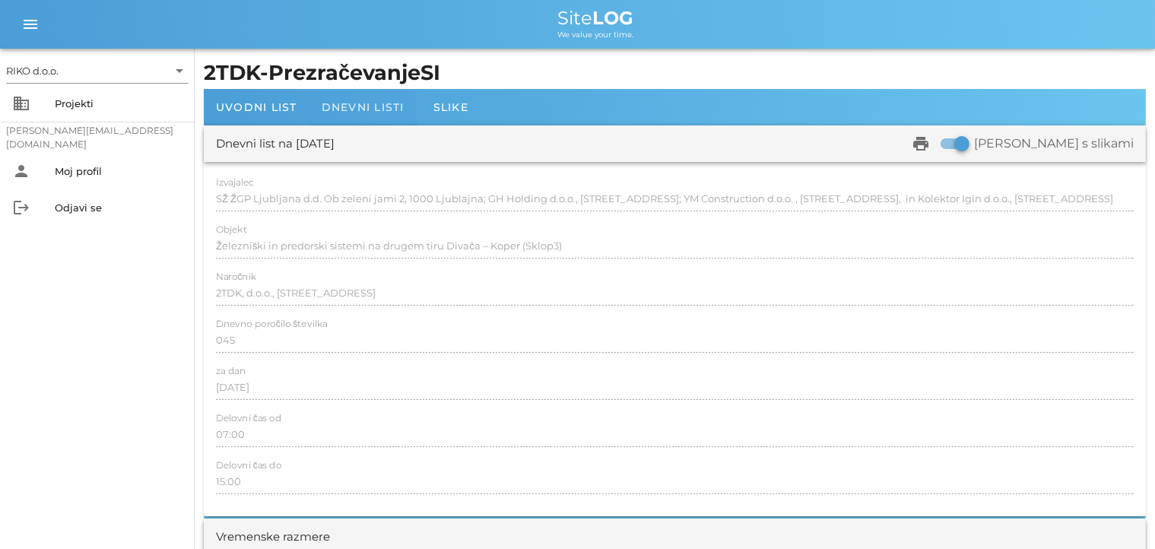
click at [371, 109] on span "Dnevni listi" at bounding box center [363, 107] width 83 height 14
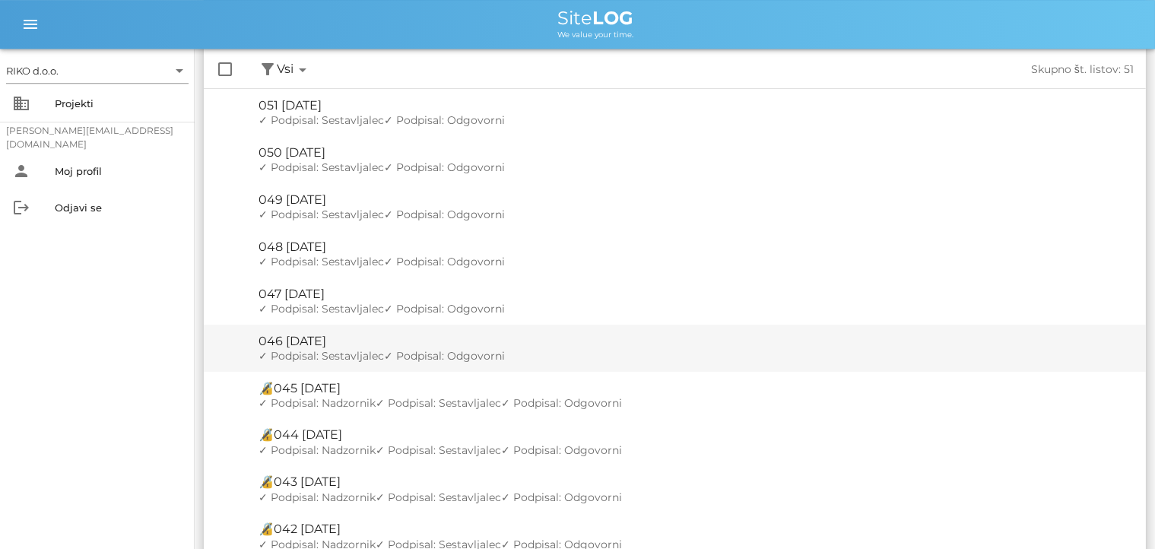
scroll to position [240, 0]
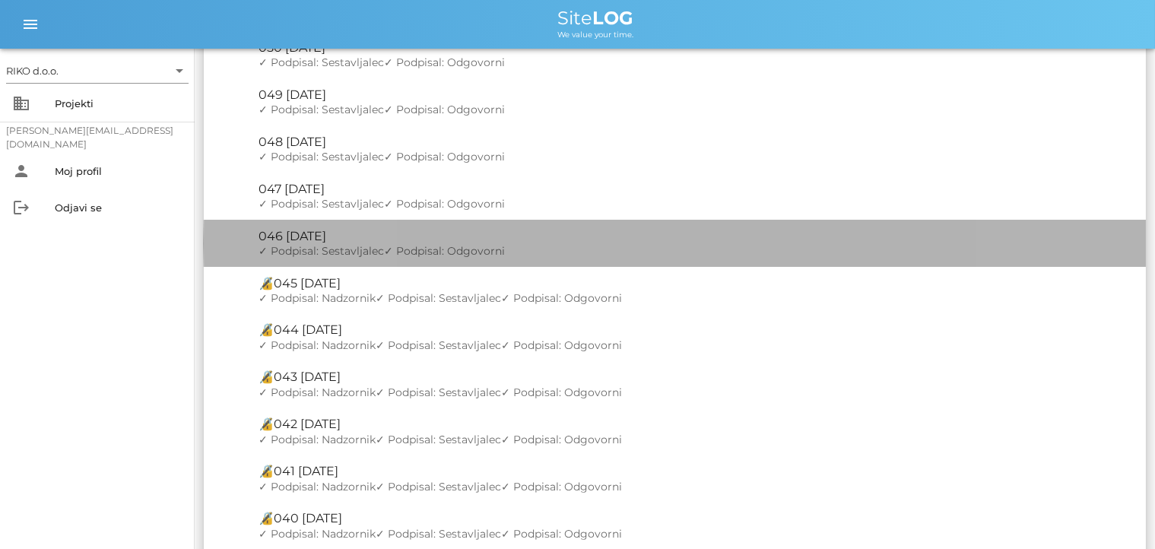
click at [323, 239] on div "🔏 046 ponedeljek, 25.08.2025" at bounding box center [696, 236] width 875 height 14
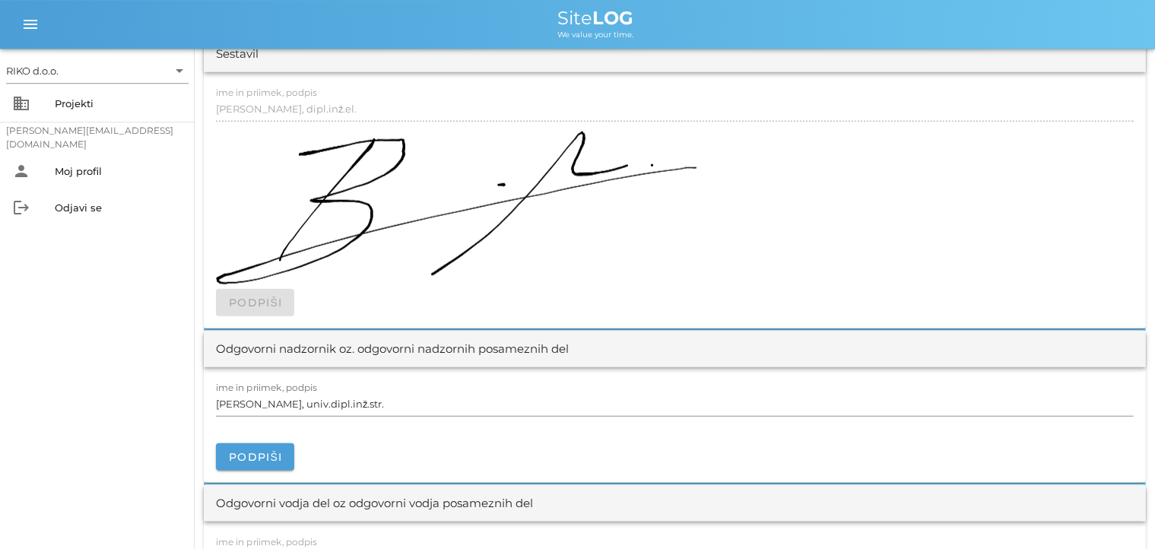
scroll to position [1927, 0]
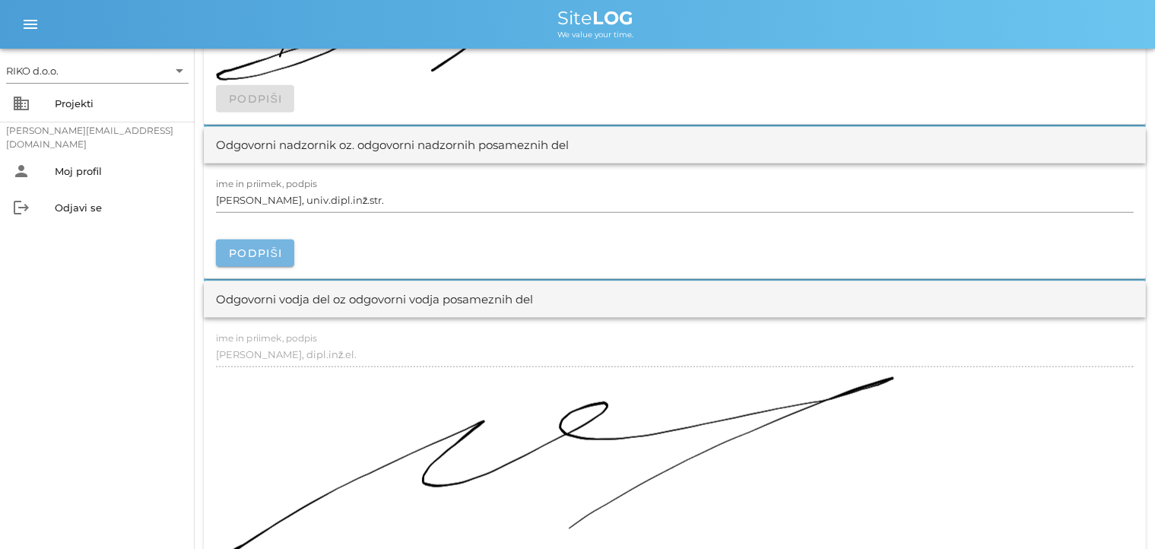
click at [249, 254] on span "Podpiši" at bounding box center [255, 253] width 54 height 14
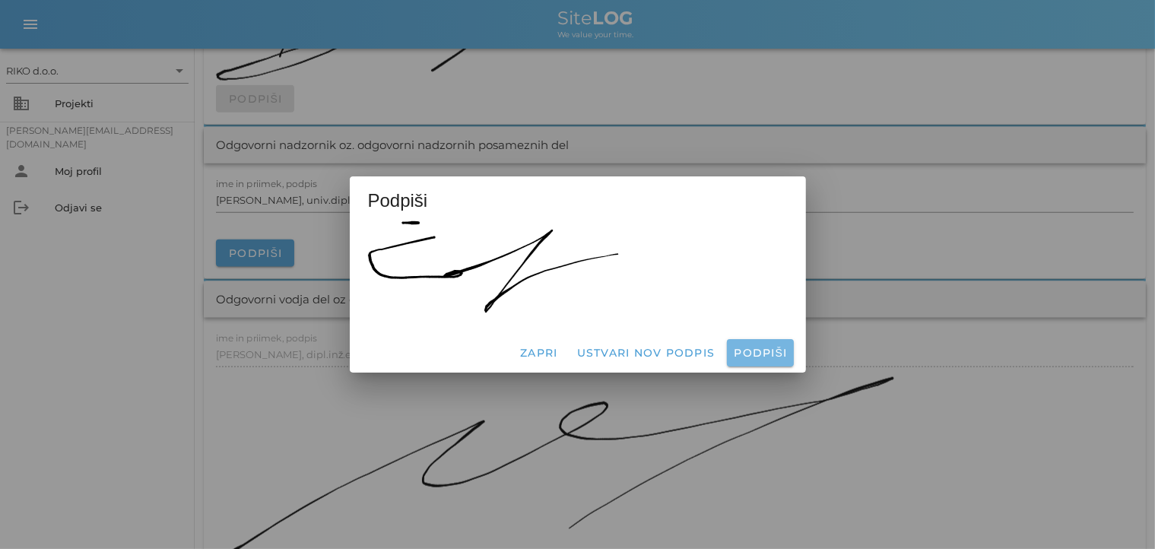
click at [747, 353] on span "Podpiši" at bounding box center [760, 353] width 54 height 14
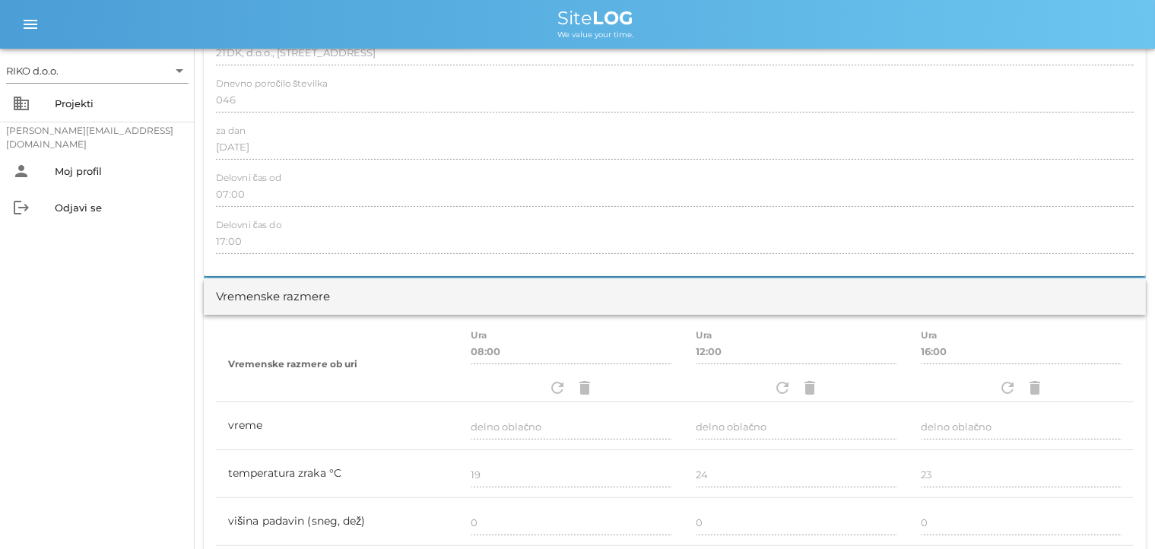
scroll to position [0, 0]
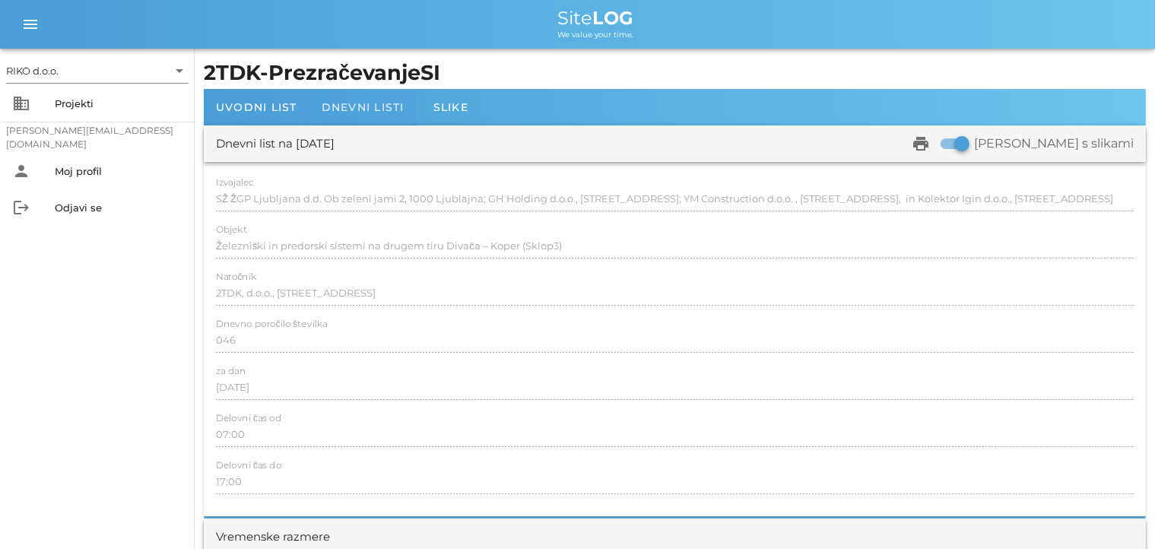
click at [350, 106] on span "Dnevni listi" at bounding box center [363, 107] width 83 height 14
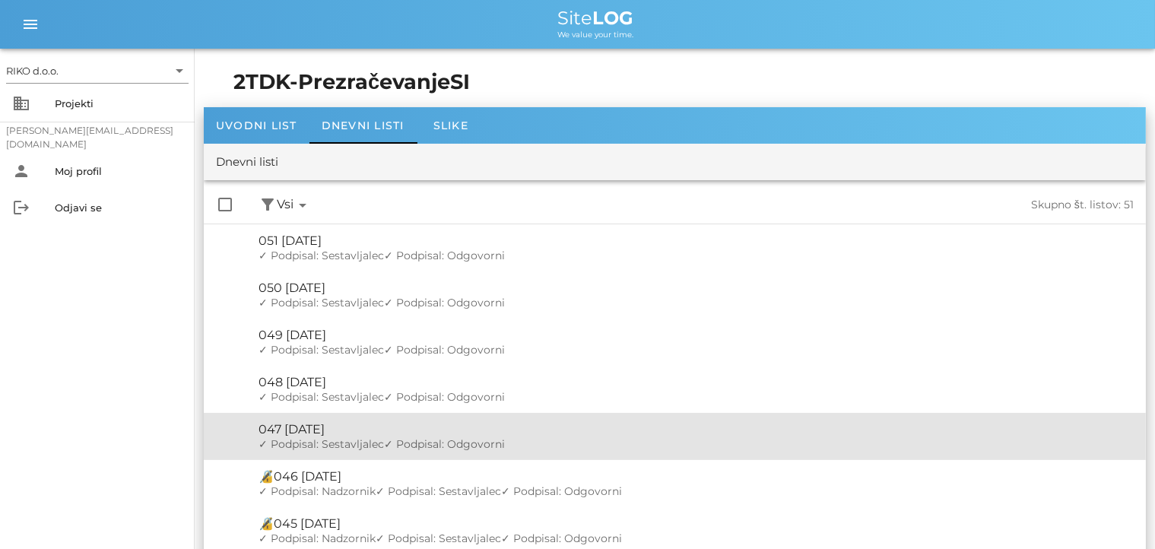
click at [346, 433] on div "🔏 047 torek, 26.08.2025" at bounding box center [696, 429] width 875 height 14
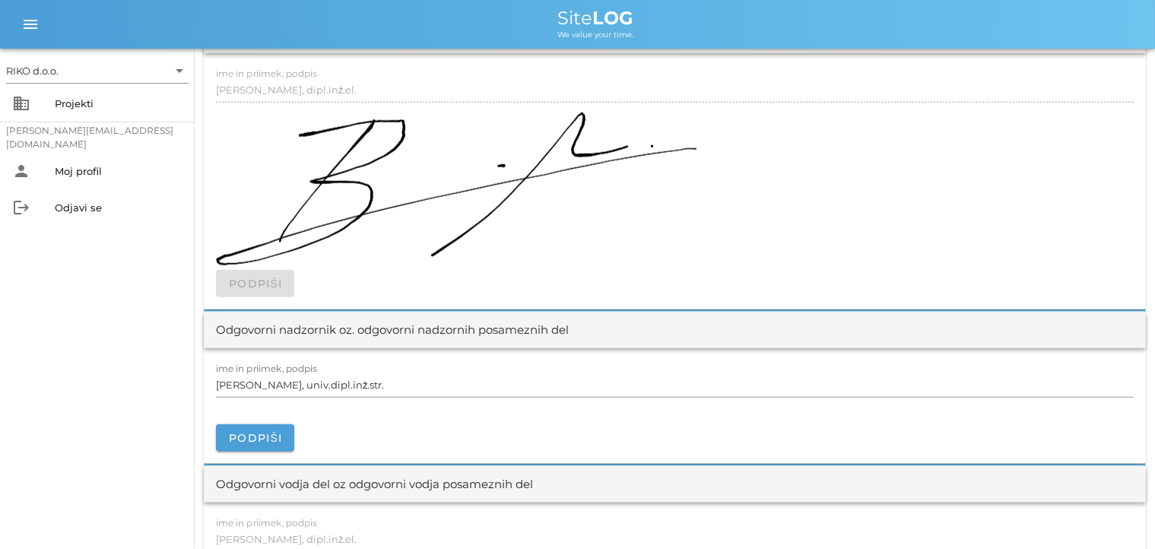
scroll to position [1766, 0]
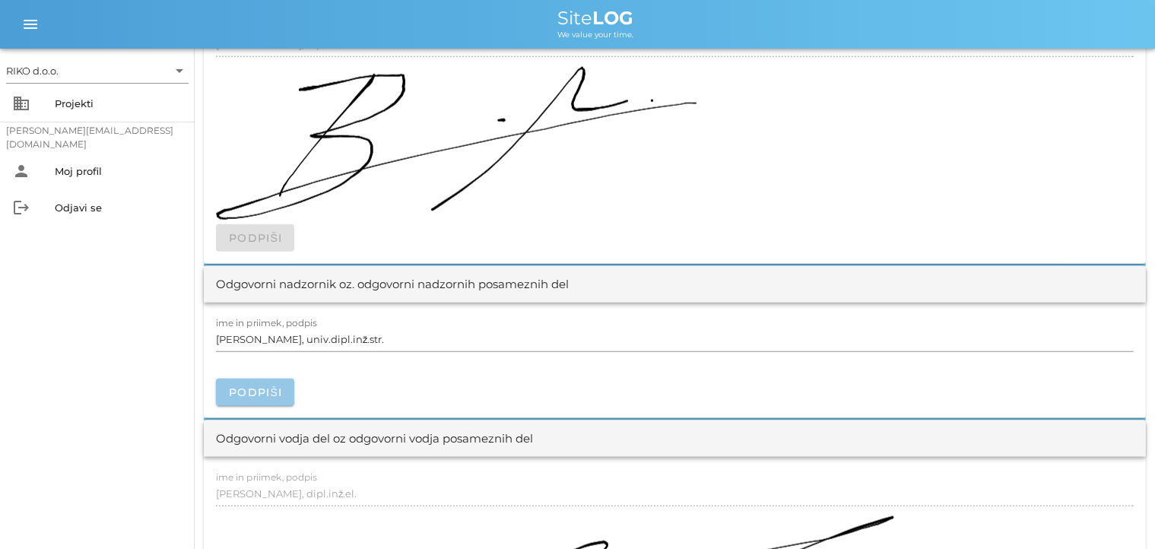
click at [268, 386] on span "Podpiši" at bounding box center [255, 393] width 54 height 14
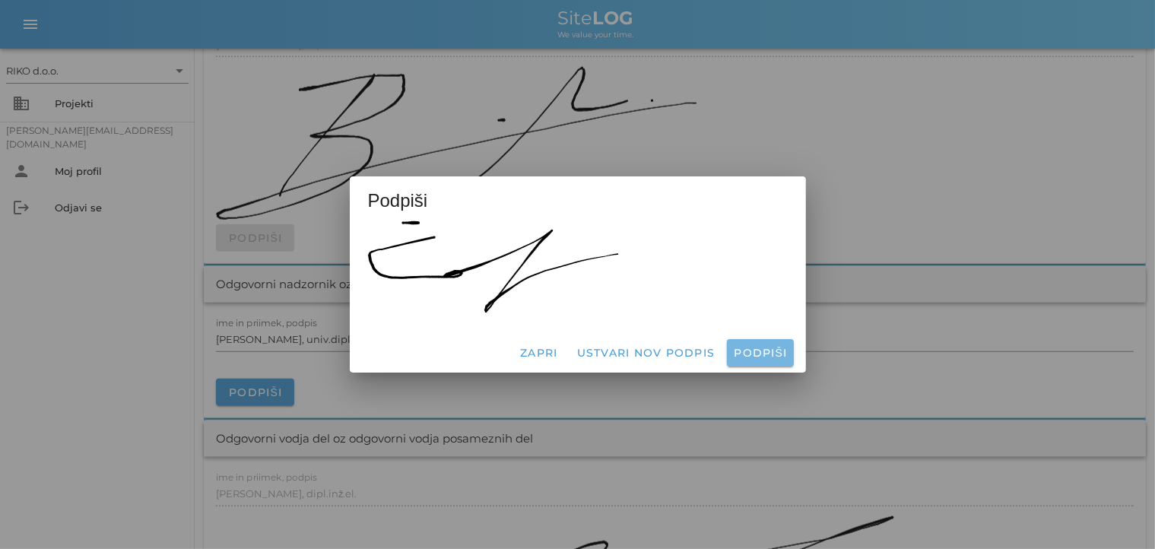
click at [759, 357] on span "Podpiši" at bounding box center [760, 353] width 54 height 14
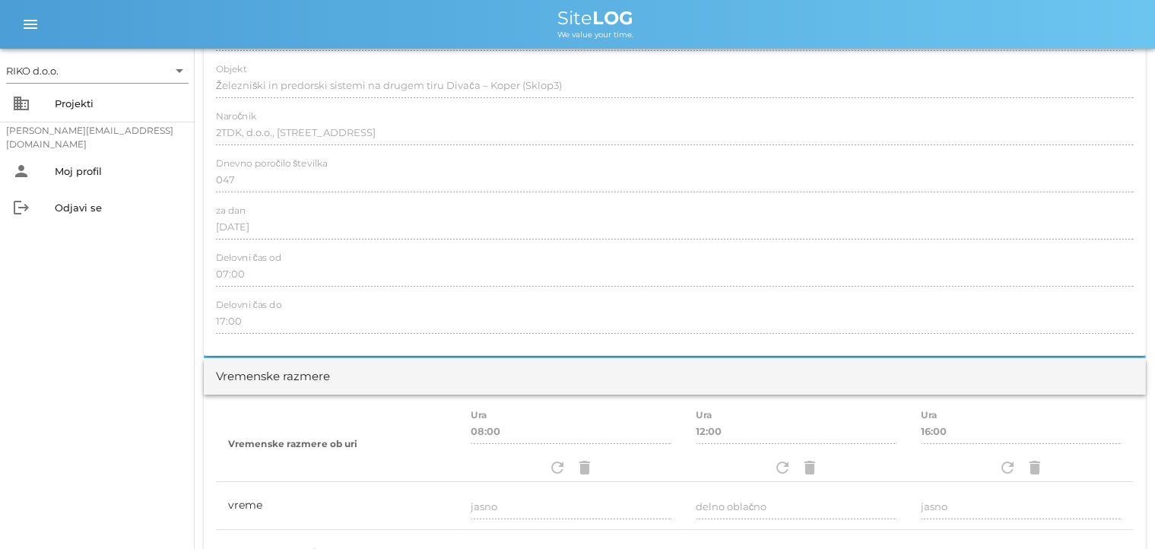
scroll to position [0, 0]
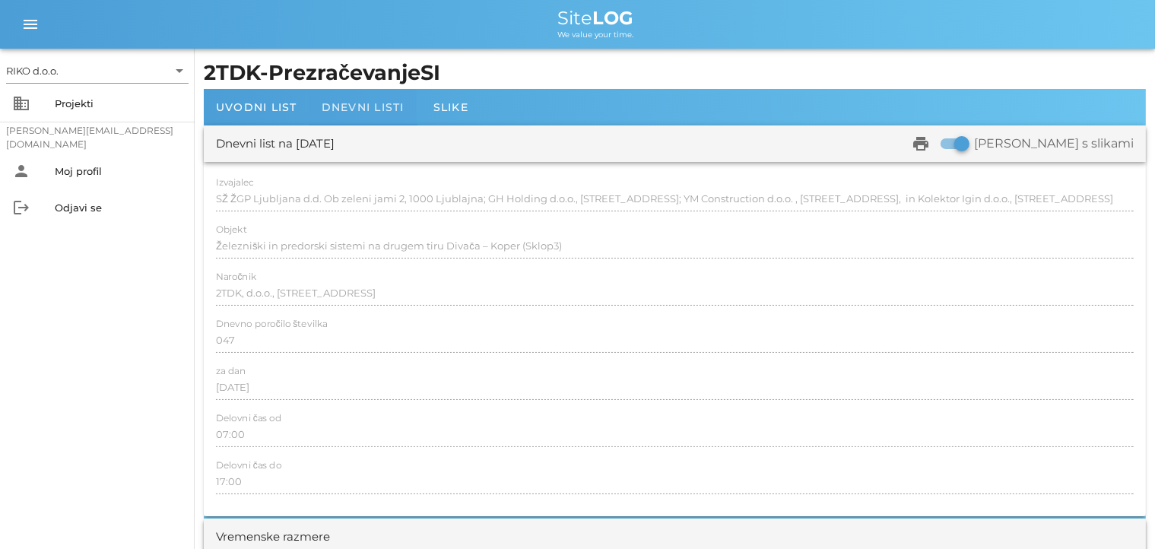
click at [333, 105] on span "Dnevni listi" at bounding box center [363, 107] width 83 height 14
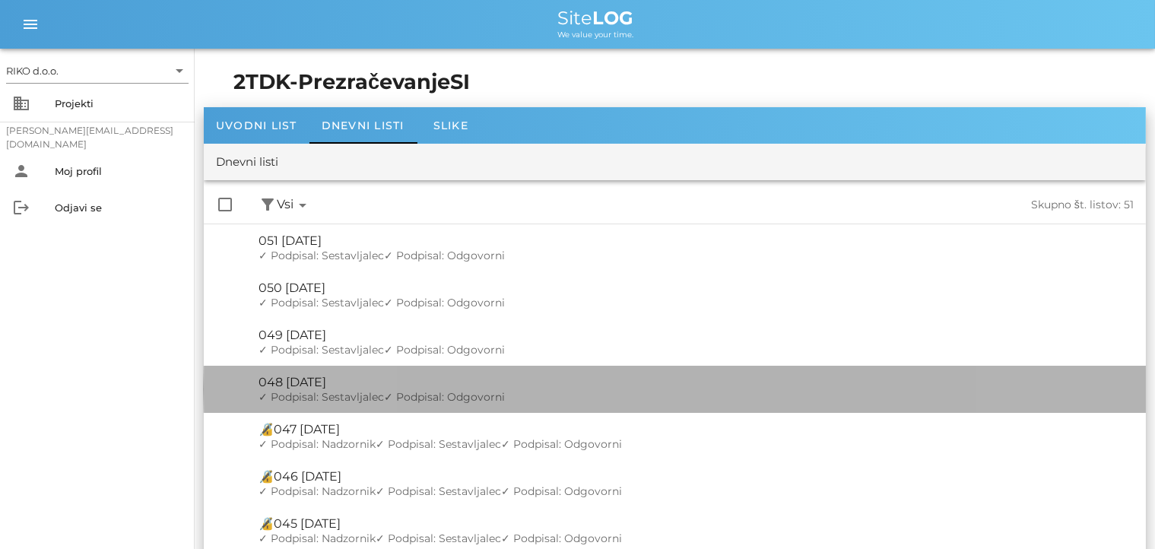
click at [290, 386] on div "🔏 048 sreda, 27.08.2025" at bounding box center [696, 382] width 875 height 14
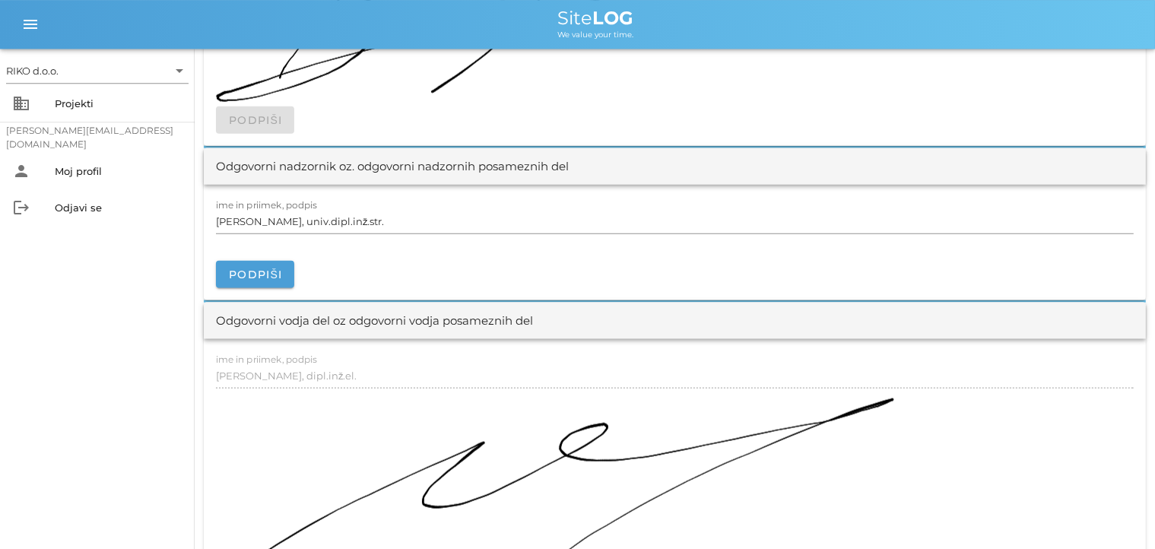
scroll to position [1927, 0]
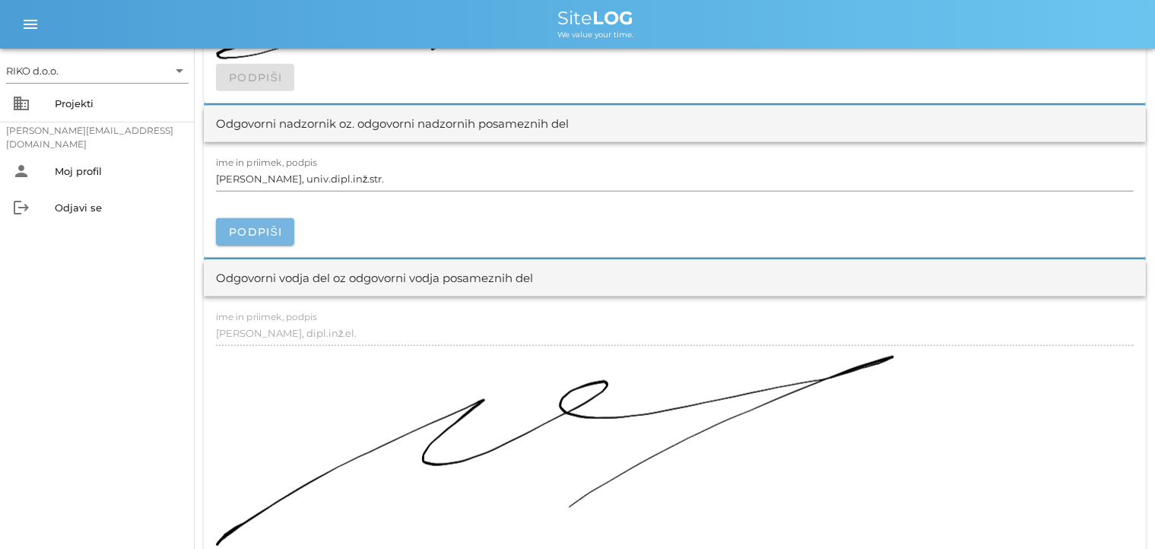
click at [271, 233] on span "Podpiši" at bounding box center [255, 232] width 54 height 14
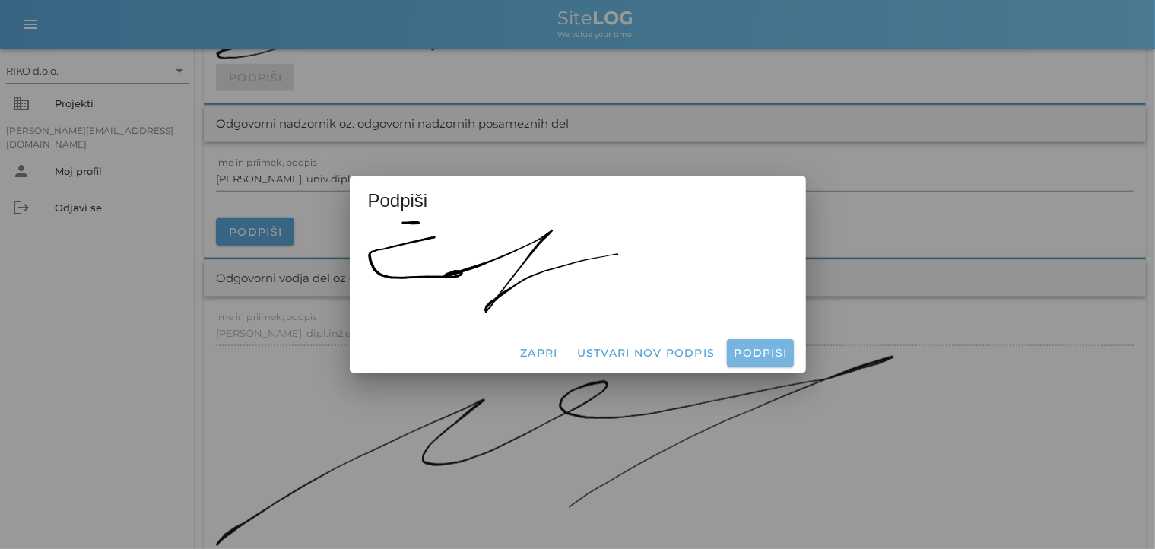
click at [744, 353] on span "Podpiši" at bounding box center [760, 353] width 54 height 14
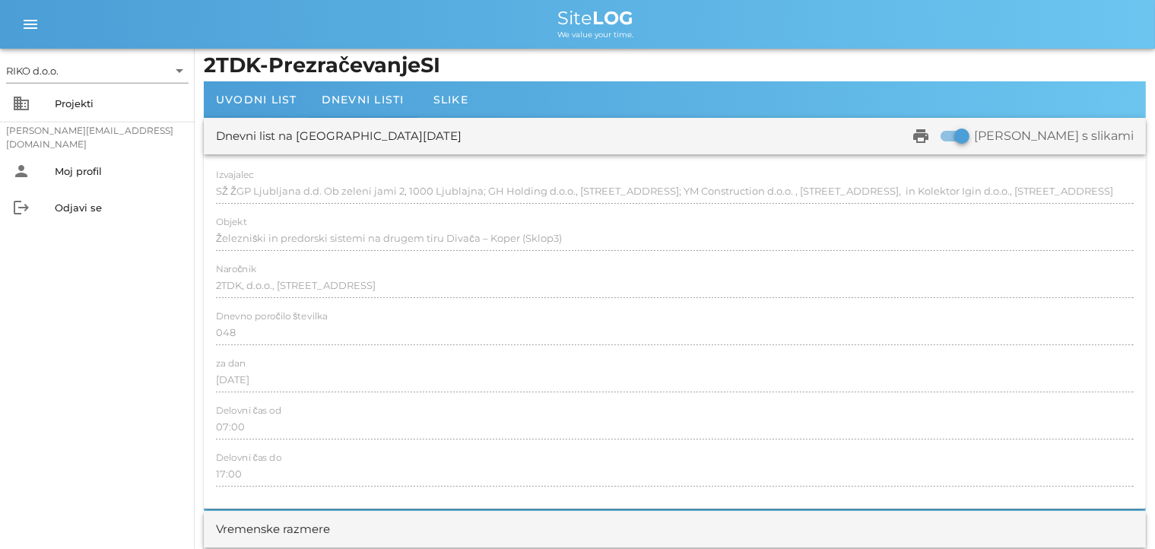
scroll to position [0, 0]
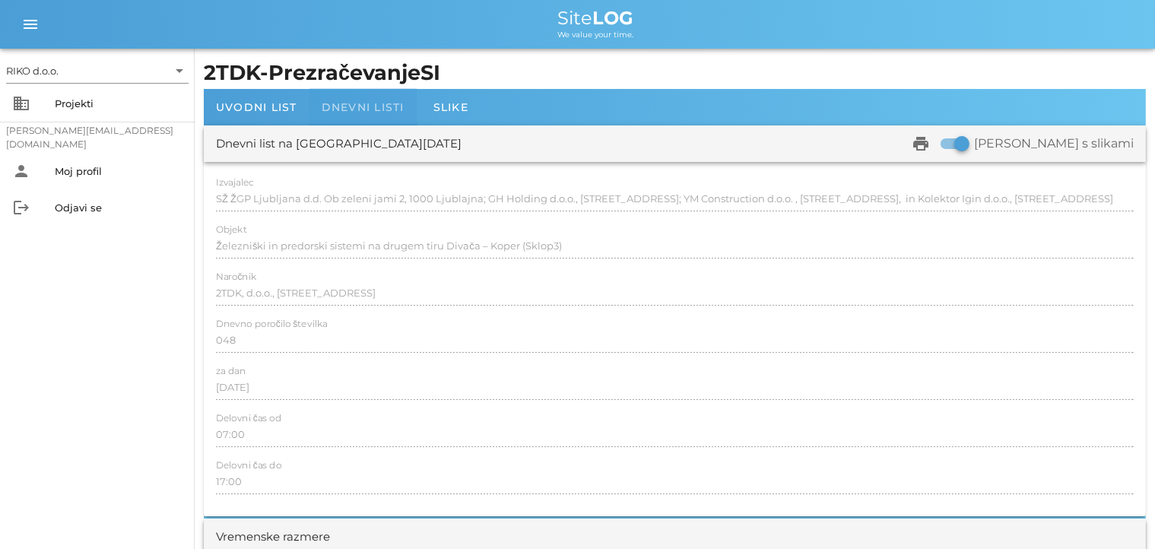
click at [342, 111] on span "Dnevni listi" at bounding box center [363, 107] width 83 height 14
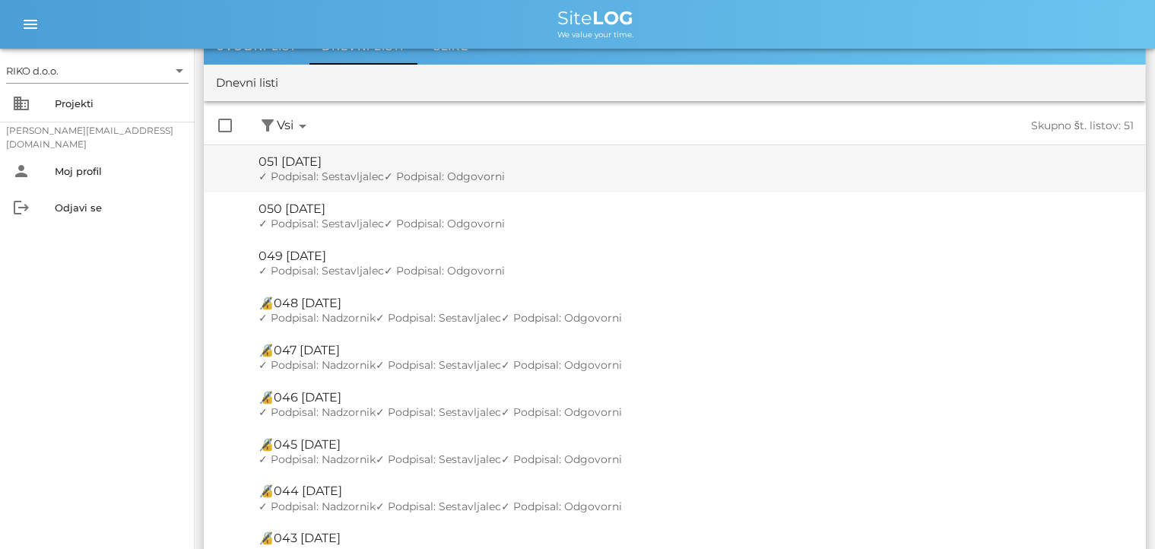
scroll to position [80, 0]
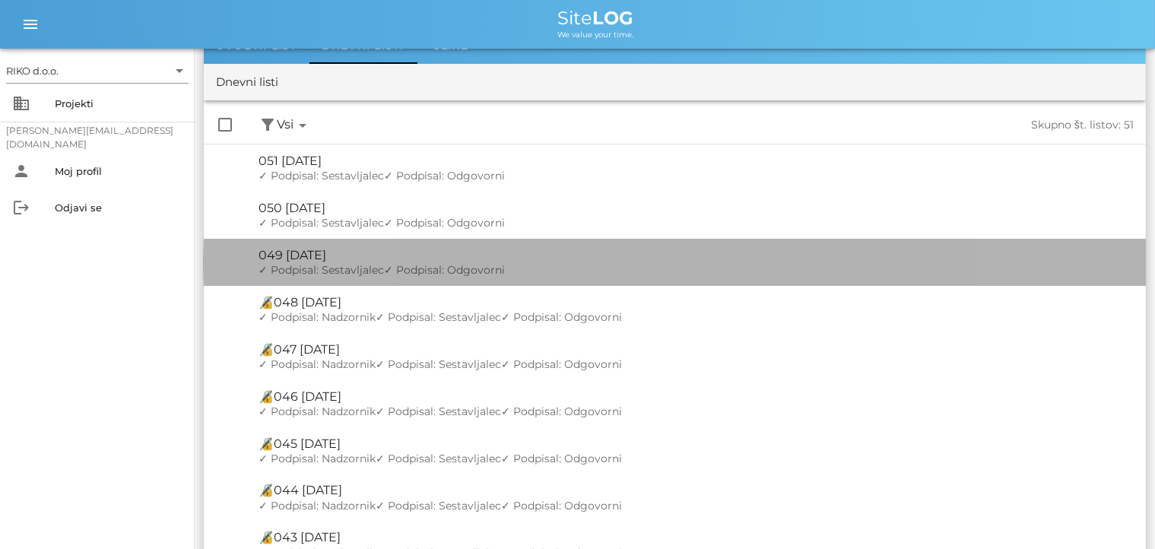
click at [319, 256] on div "🔏 049 četrtek, 28.08.2025" at bounding box center [696, 255] width 875 height 14
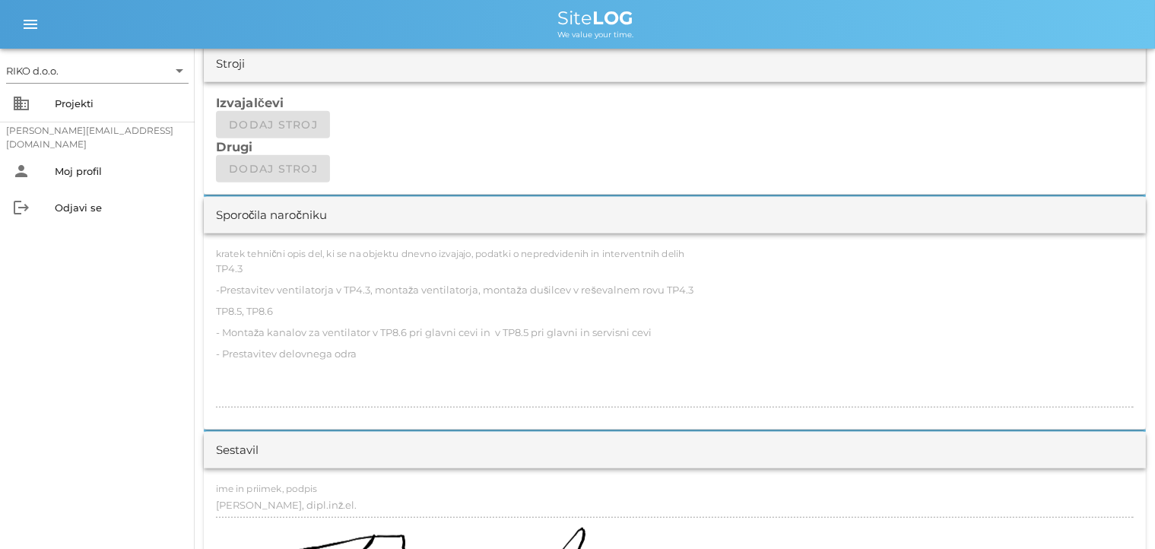
scroll to position [1766, 0]
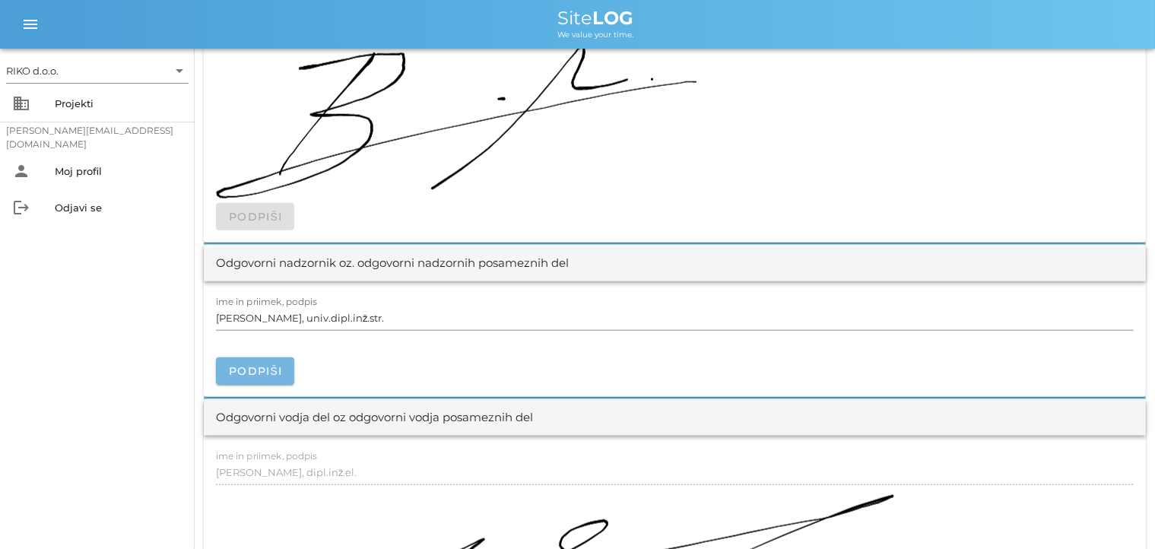
click at [243, 364] on span "Podpiši" at bounding box center [255, 371] width 54 height 14
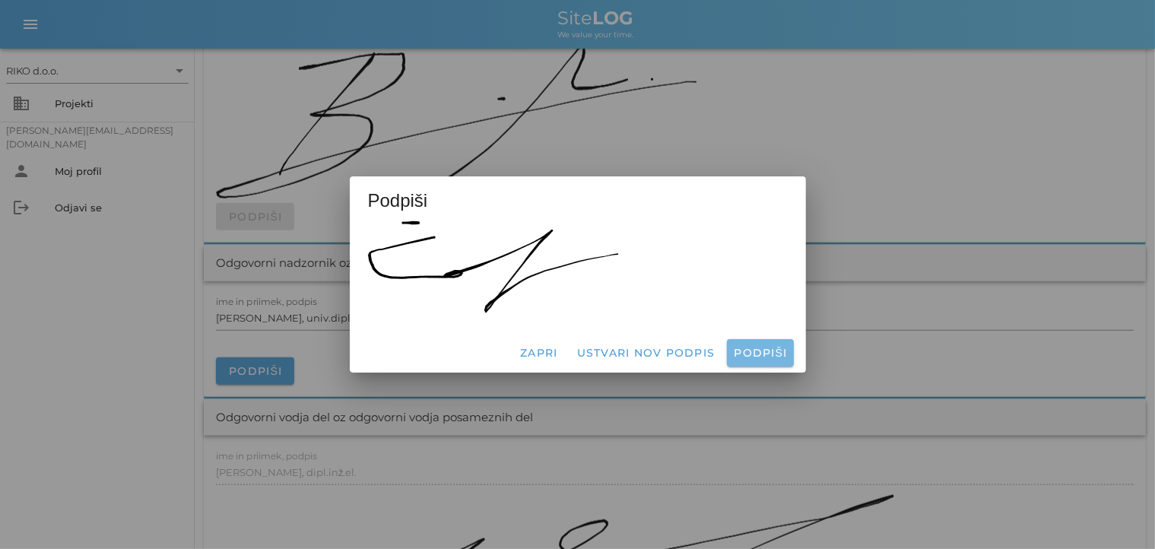
click at [761, 355] on span "Podpiši" at bounding box center [760, 353] width 54 height 14
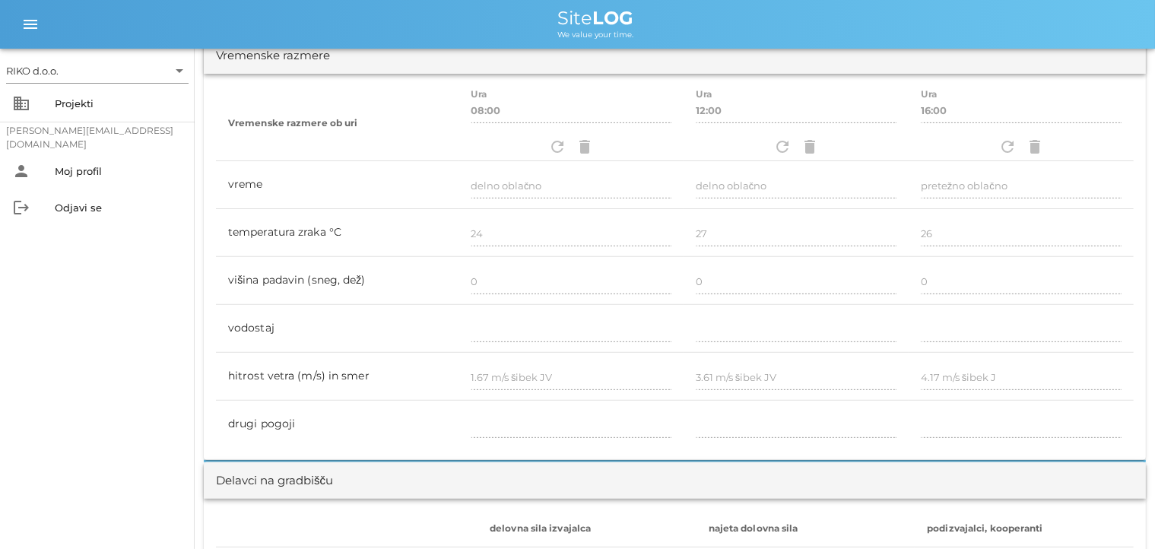
scroll to position [0, 0]
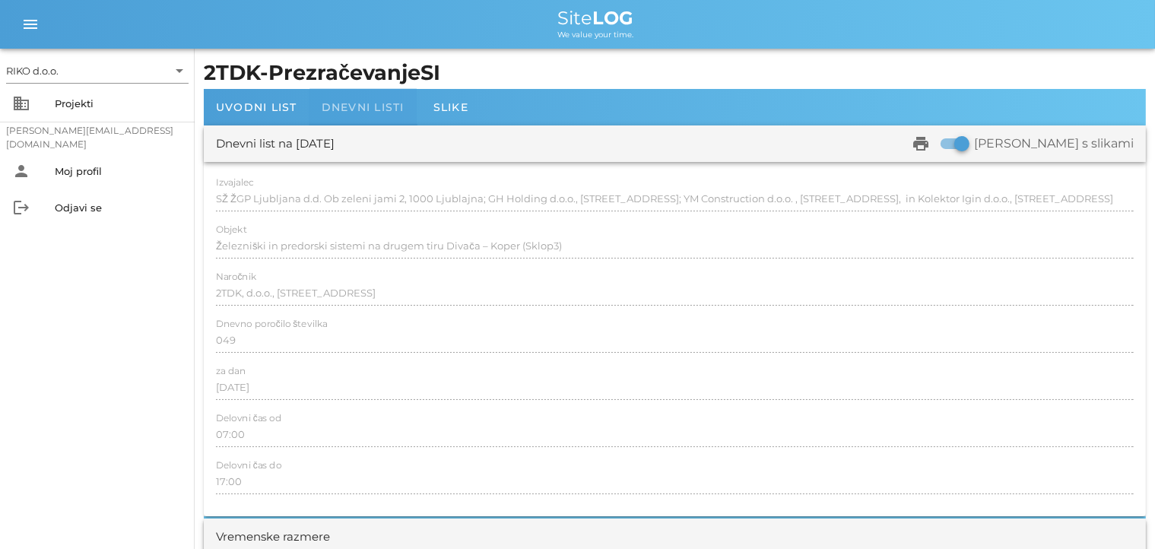
click at [382, 104] on span "Dnevni listi" at bounding box center [363, 107] width 83 height 14
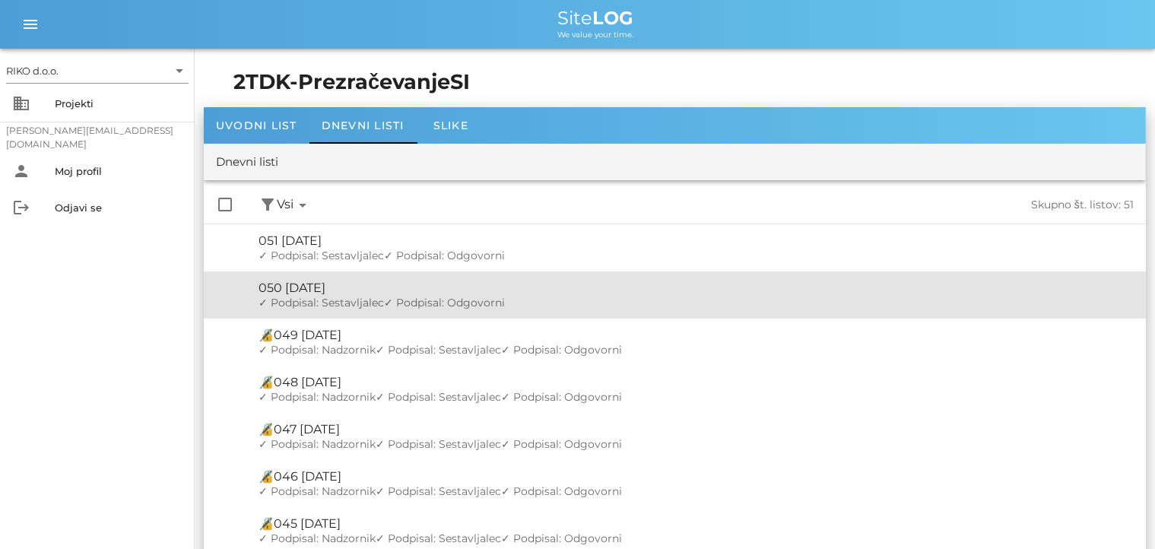
click at [376, 293] on div "🔏 050 petek, 29.08.2025" at bounding box center [696, 288] width 875 height 14
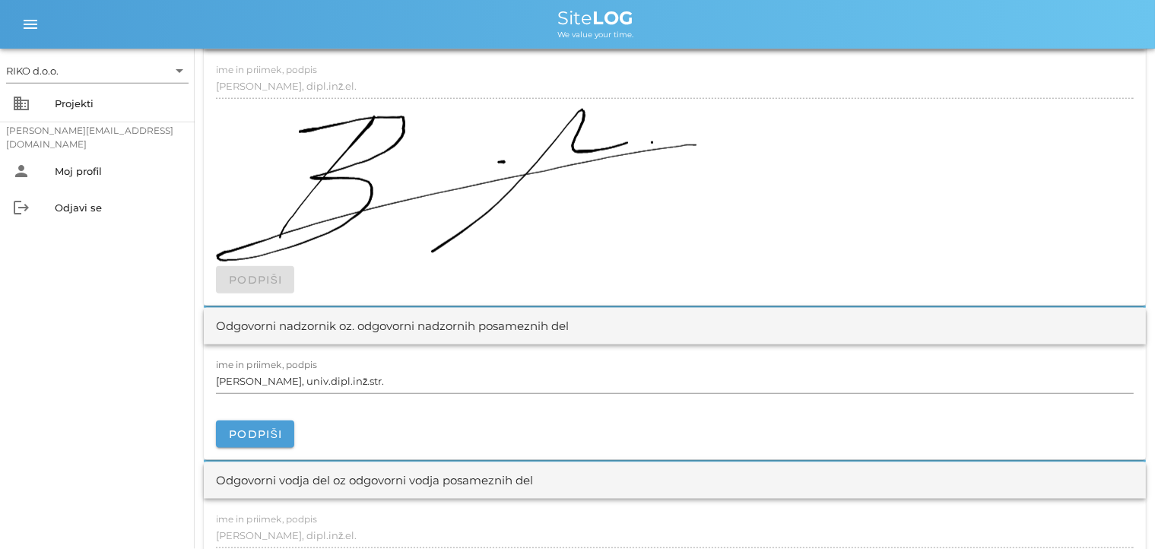
scroll to position [1766, 0]
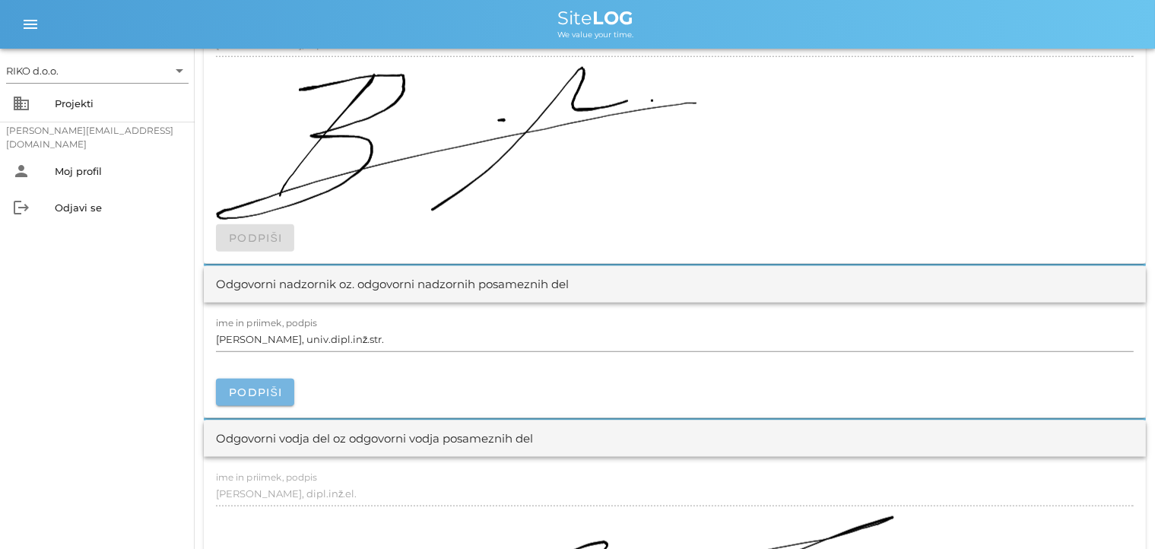
click at [239, 387] on span "Podpiši" at bounding box center [255, 393] width 54 height 14
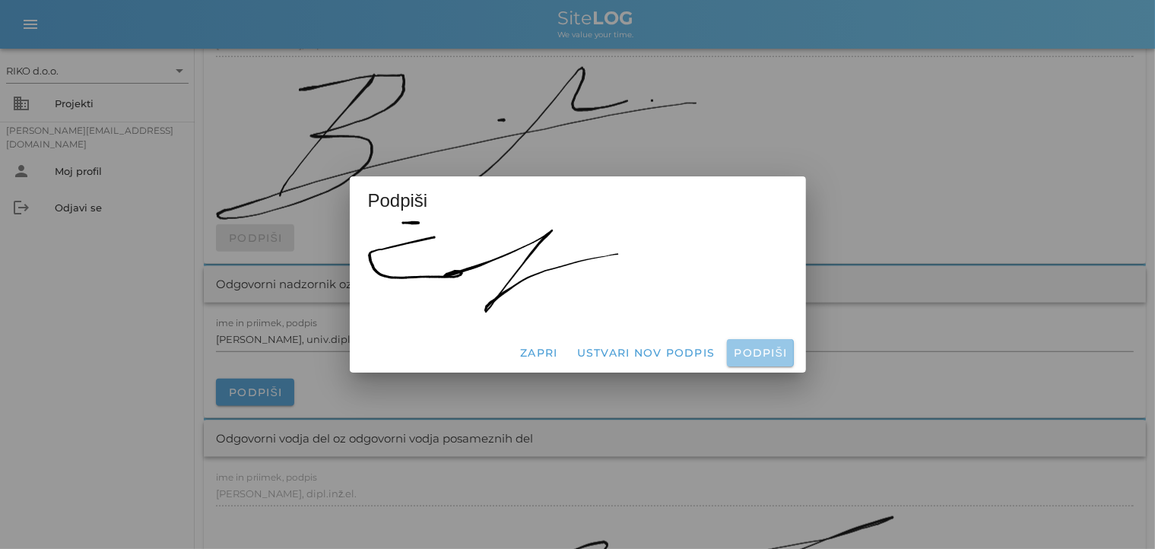
click at [767, 354] on span "Podpiši" at bounding box center [760, 353] width 54 height 14
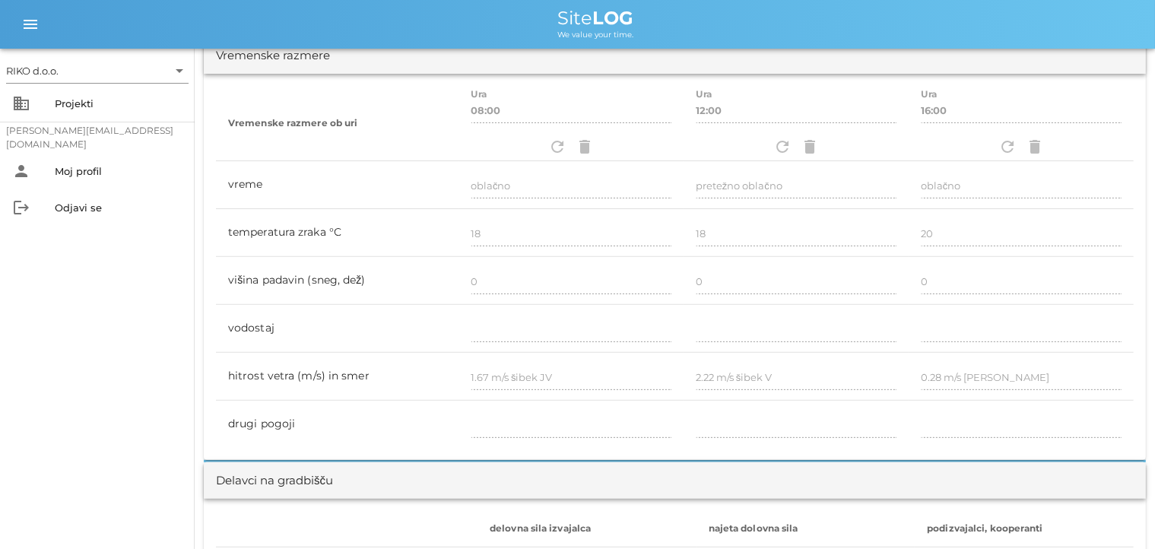
scroll to position [0, 0]
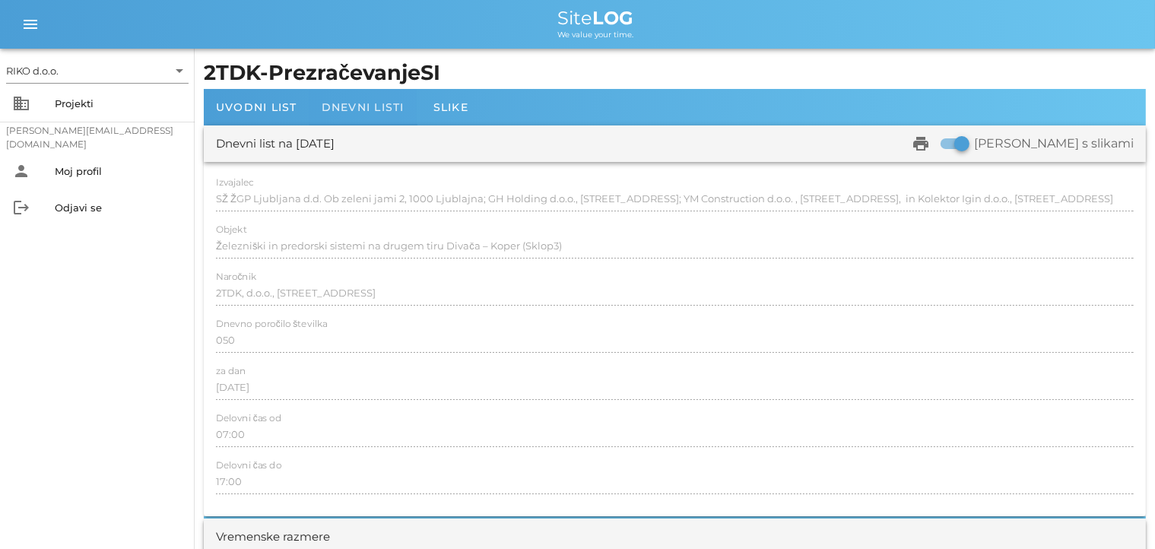
click at [345, 107] on span "Dnevni listi" at bounding box center [363, 107] width 83 height 14
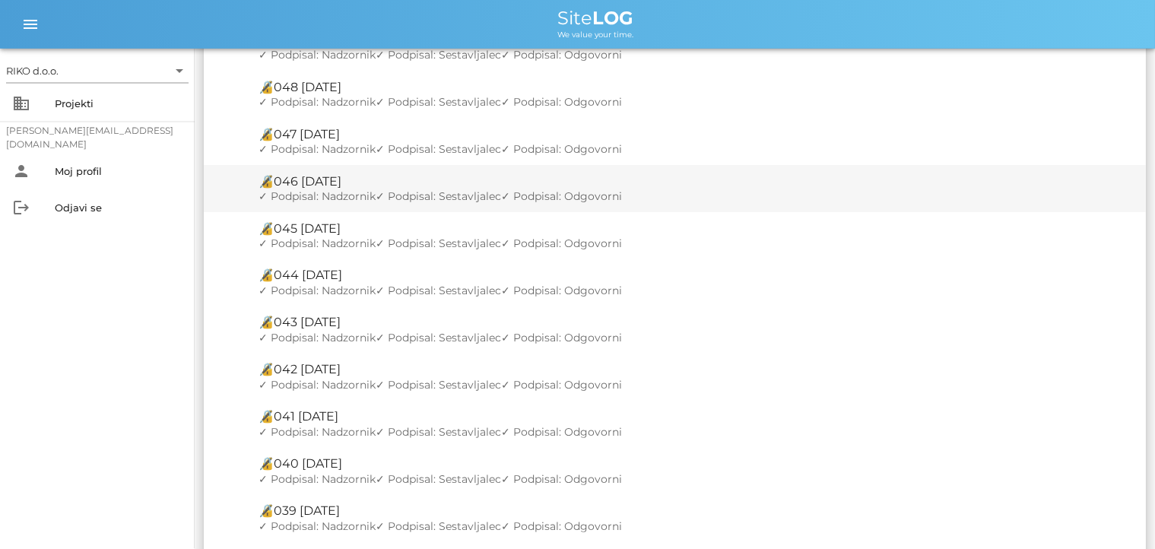
scroll to position [80, 0]
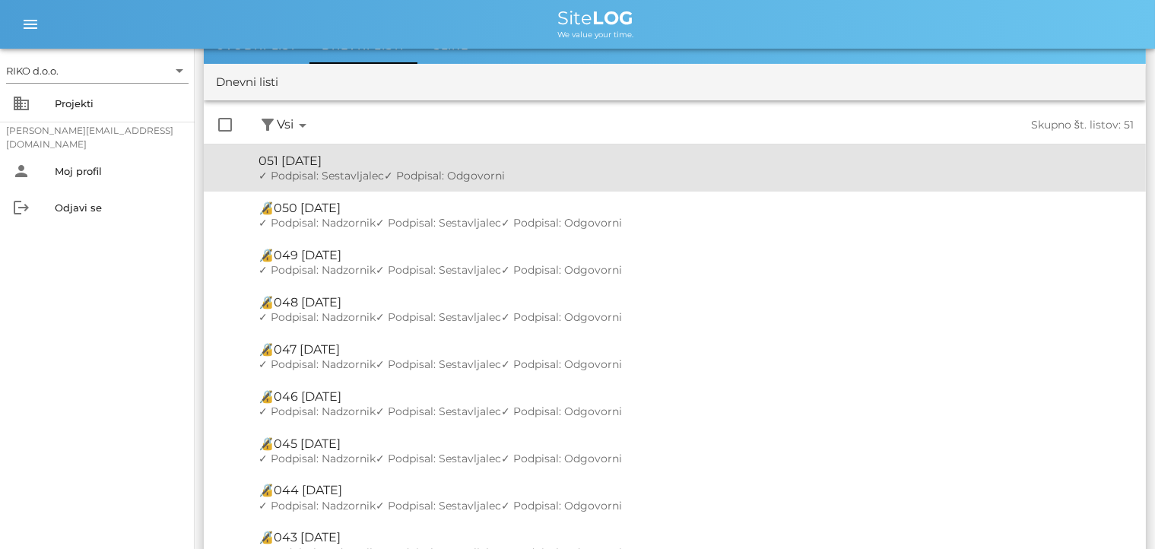
click at [349, 163] on div "🔏 051 ponedeljek, 01.09.2025" at bounding box center [696, 161] width 875 height 14
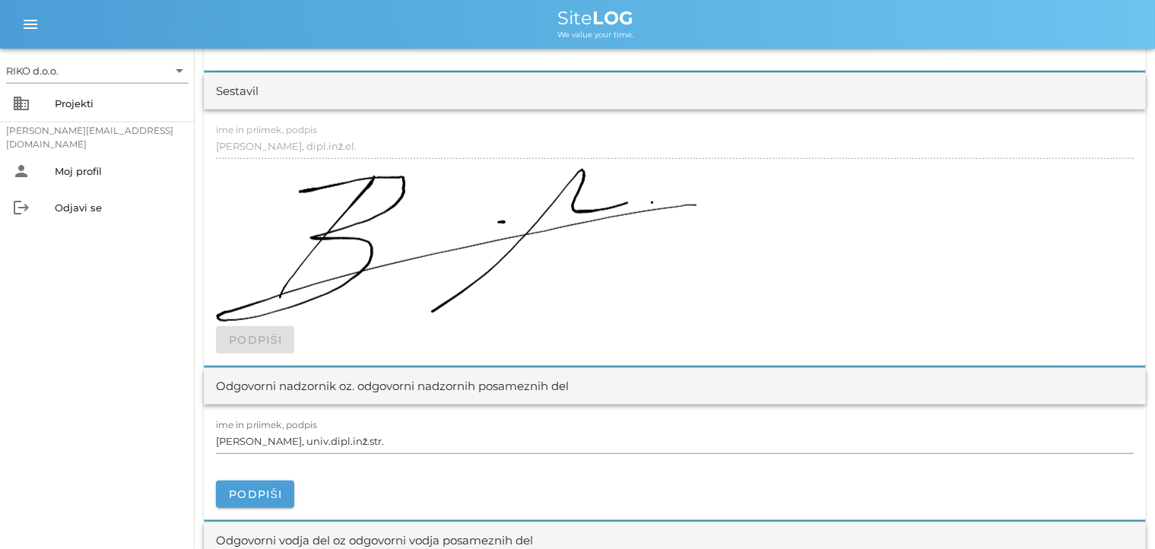
scroll to position [1766, 0]
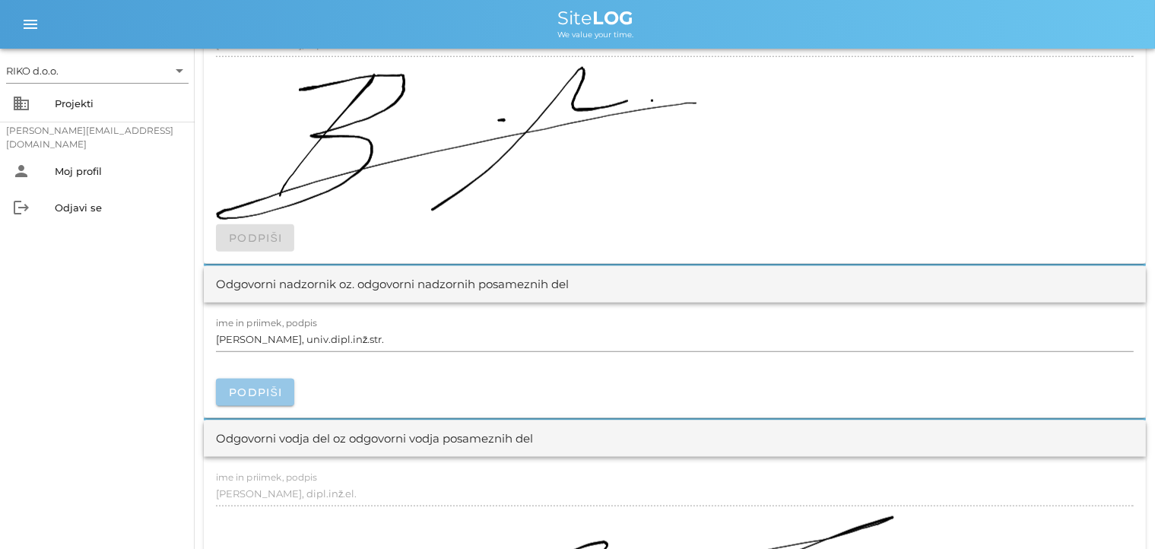
click at [271, 391] on span "Podpiši" at bounding box center [255, 393] width 54 height 14
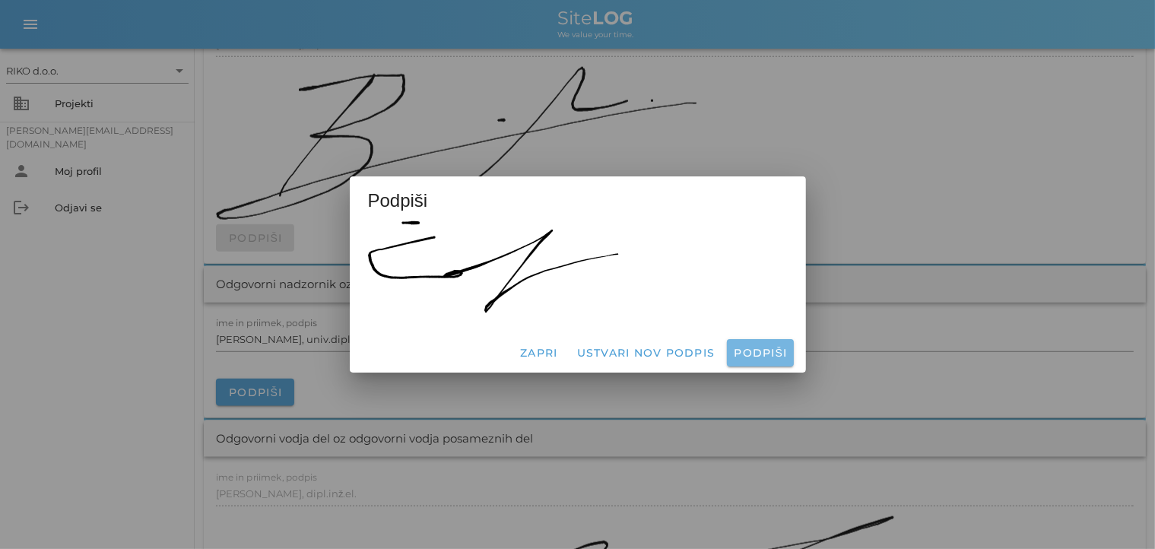
click at [744, 348] on span "Podpiši" at bounding box center [760, 353] width 54 height 14
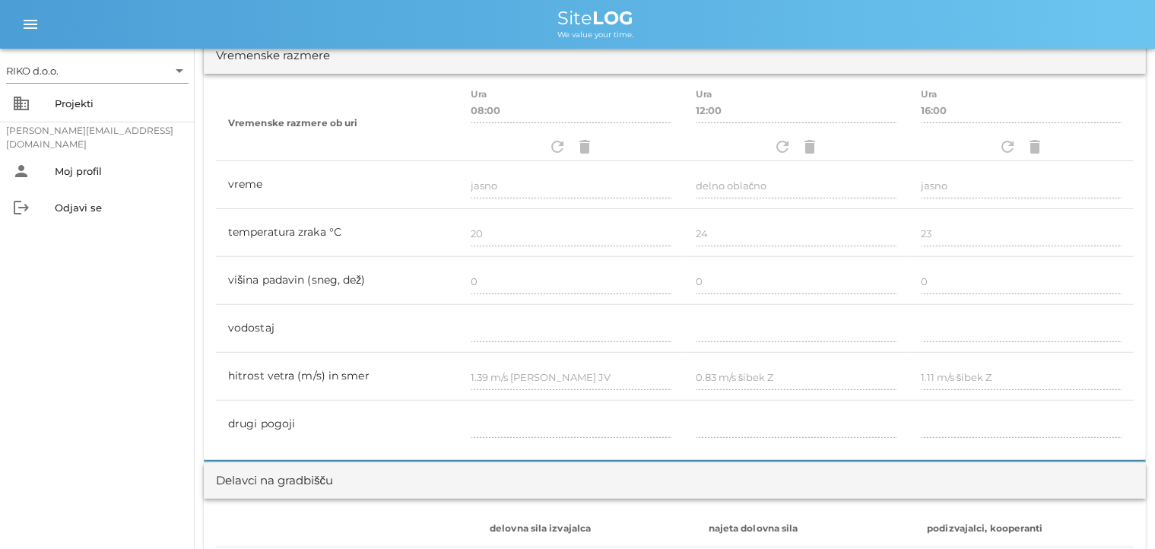
scroll to position [0, 0]
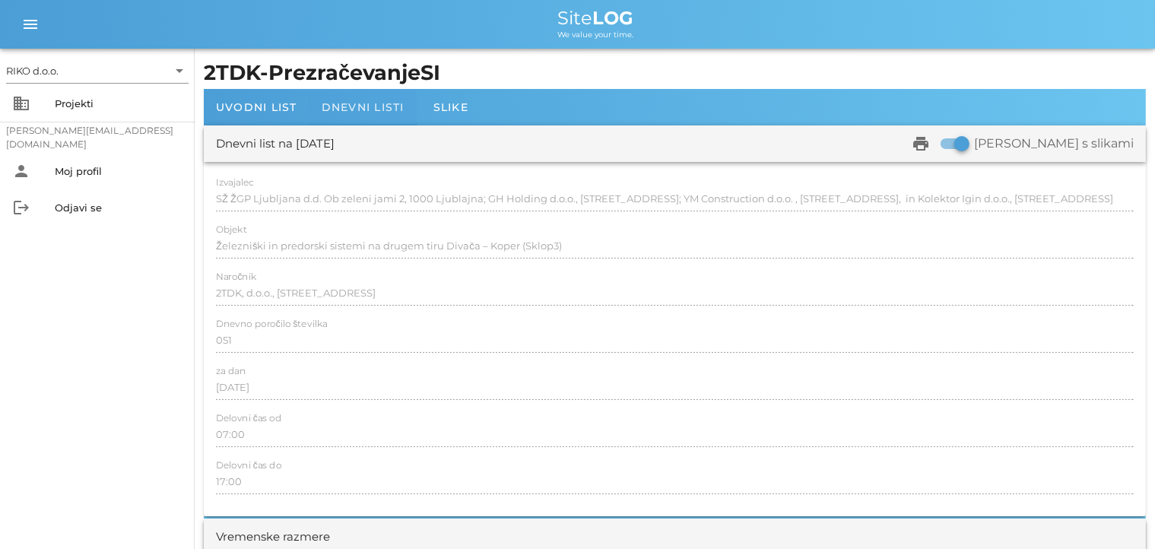
click at [358, 103] on span "Dnevni listi" at bounding box center [363, 107] width 83 height 14
